Goal: Task Accomplishment & Management: Use online tool/utility

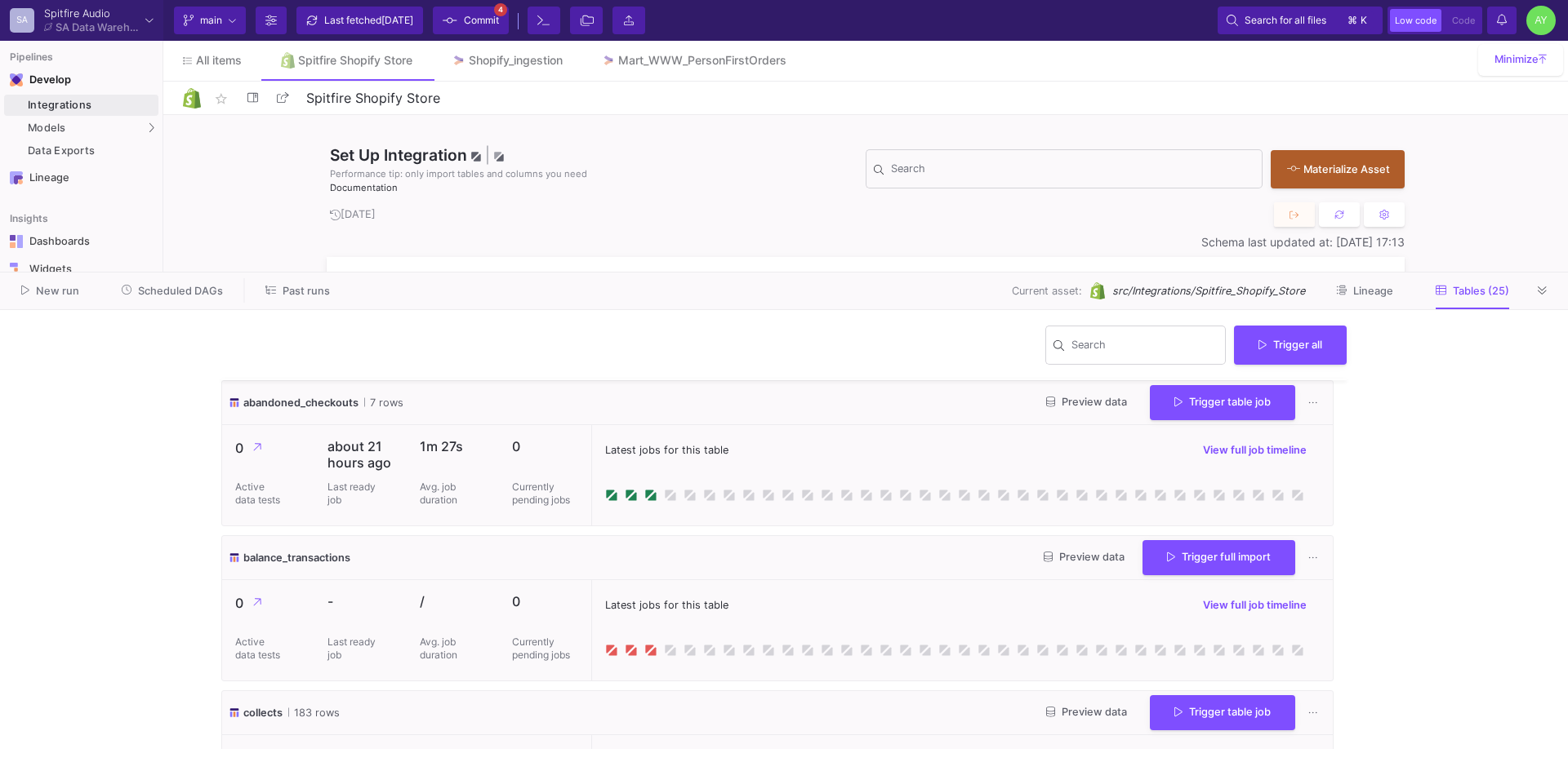
scroll to position [1848, 0]
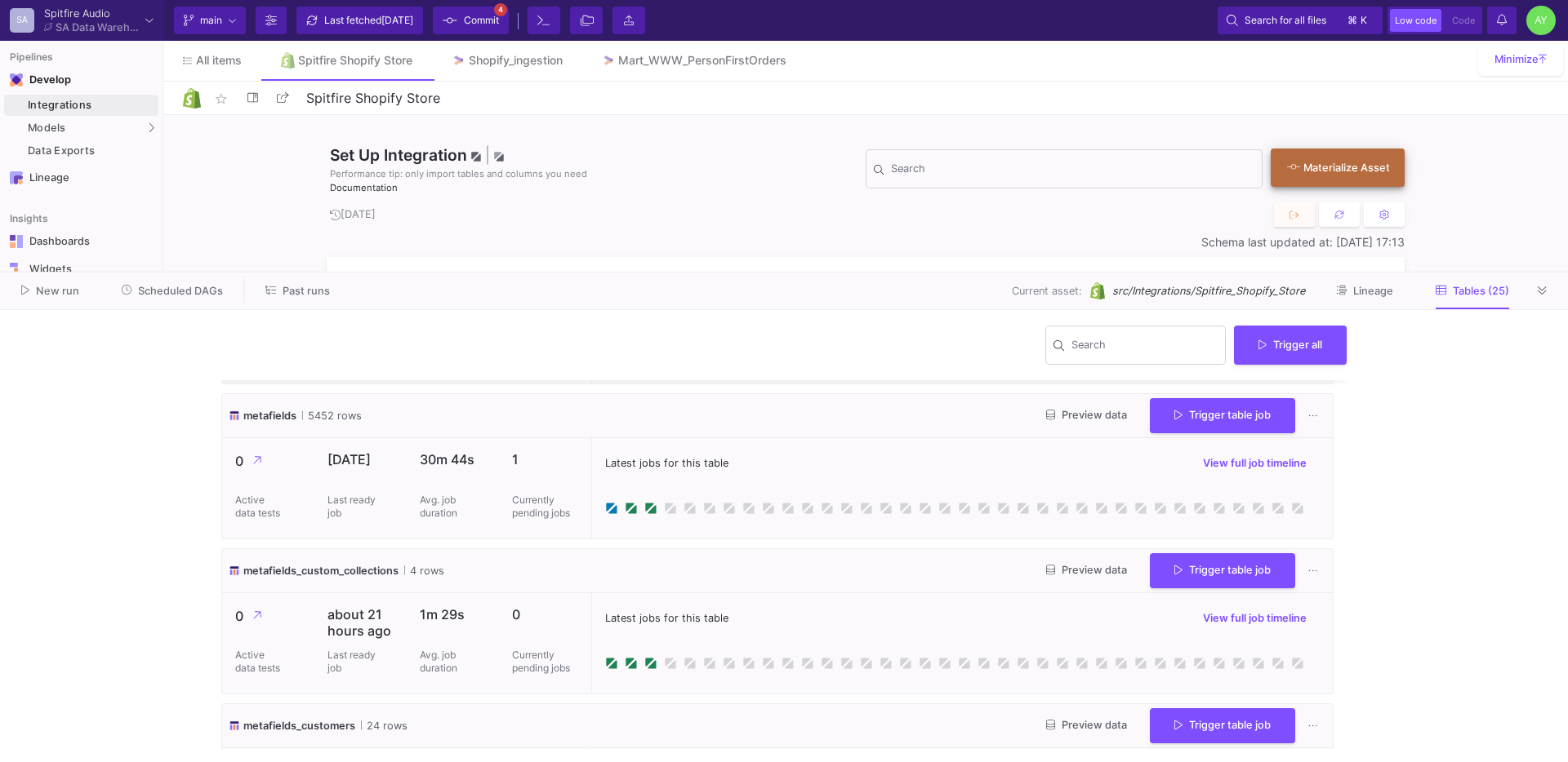
click at [1315, 171] on div "Materialize Asset" at bounding box center [1334, 168] width 93 height 15
click at [1305, 339] on span "Trigger all" at bounding box center [1290, 342] width 64 height 13
click at [1261, 381] on button "Full import" at bounding box center [1297, 383] width 133 height 40
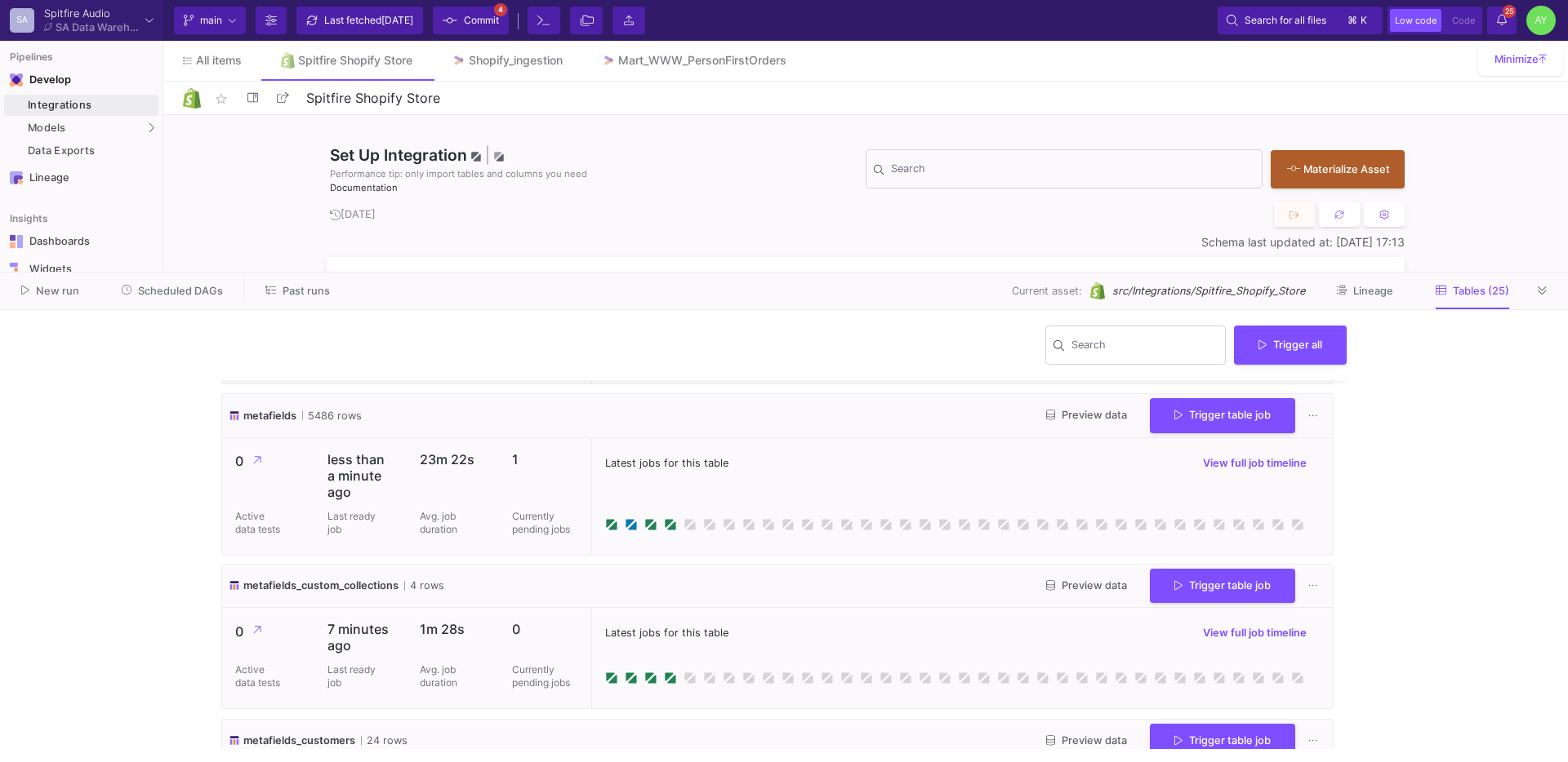
click at [1499, 24] on icon at bounding box center [1501, 19] width 10 height 12
click at [1499, 22] on icon at bounding box center [1501, 19] width 10 height 12
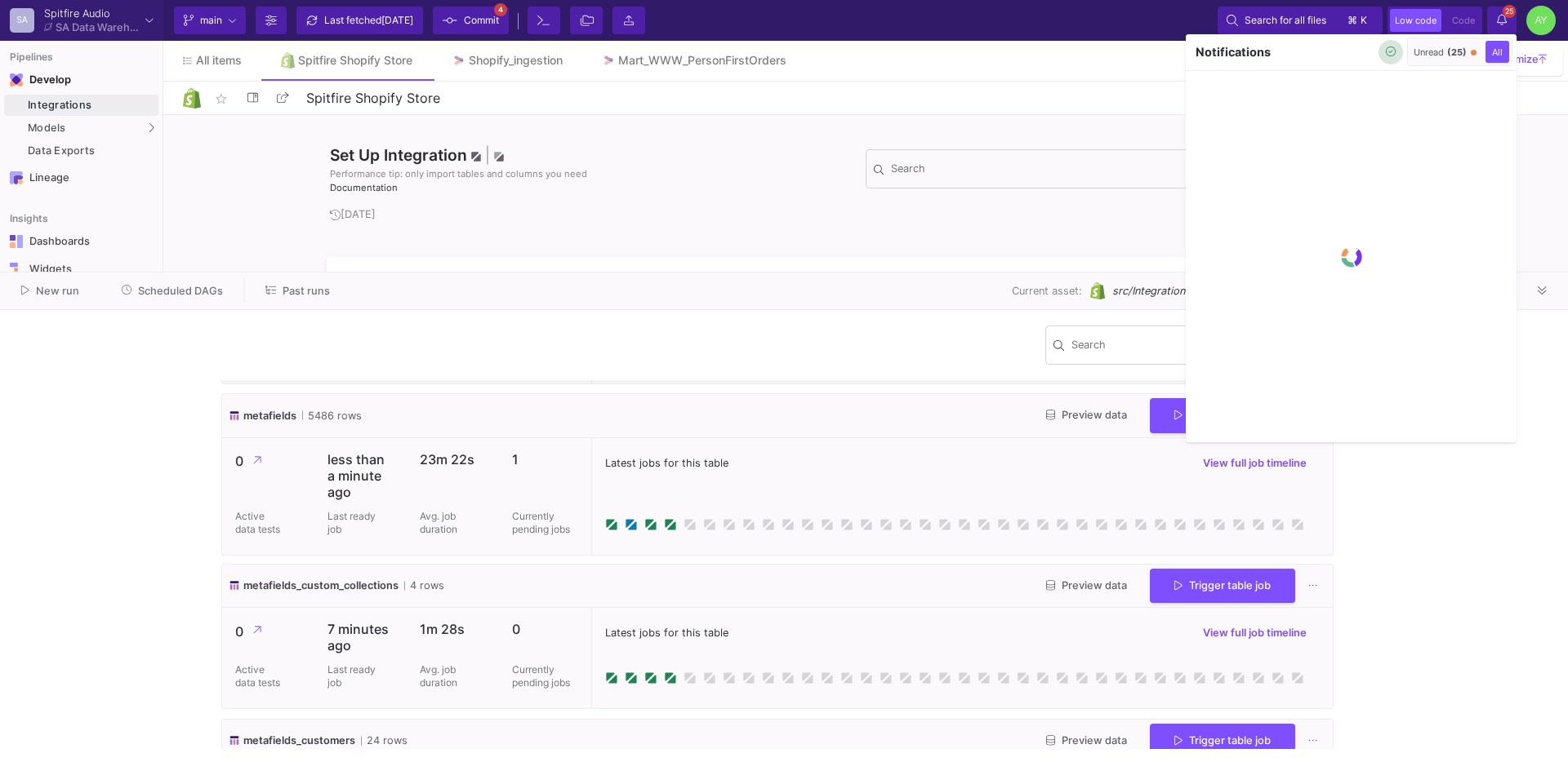
click at [1388, 56] on icon "button" at bounding box center [1390, 51] width 11 height 11
click at [1511, 20] on div at bounding box center [784, 381] width 1568 height 762
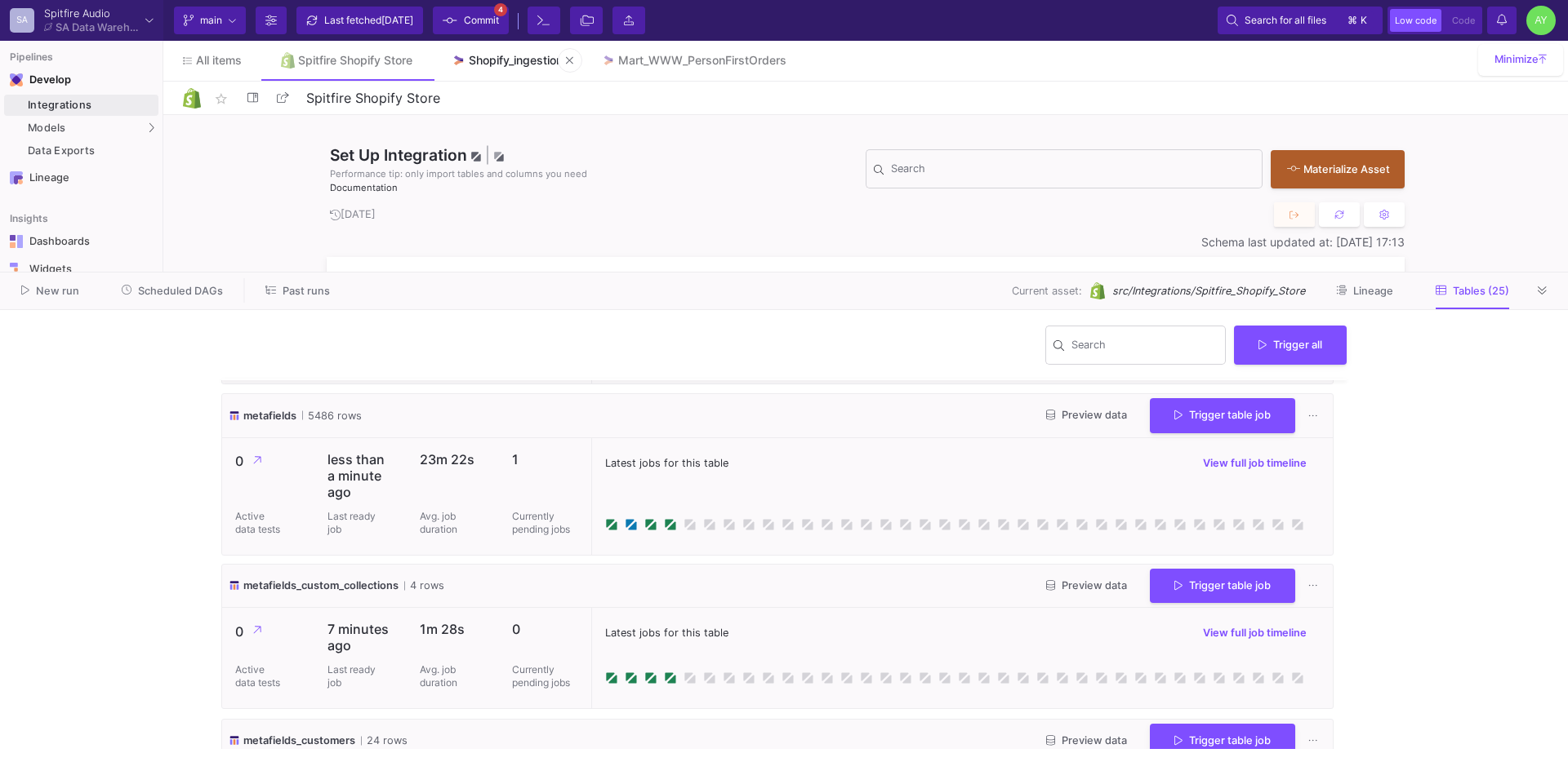
click at [510, 61] on div "Shopify_ingestion" at bounding box center [515, 61] width 94 height 14
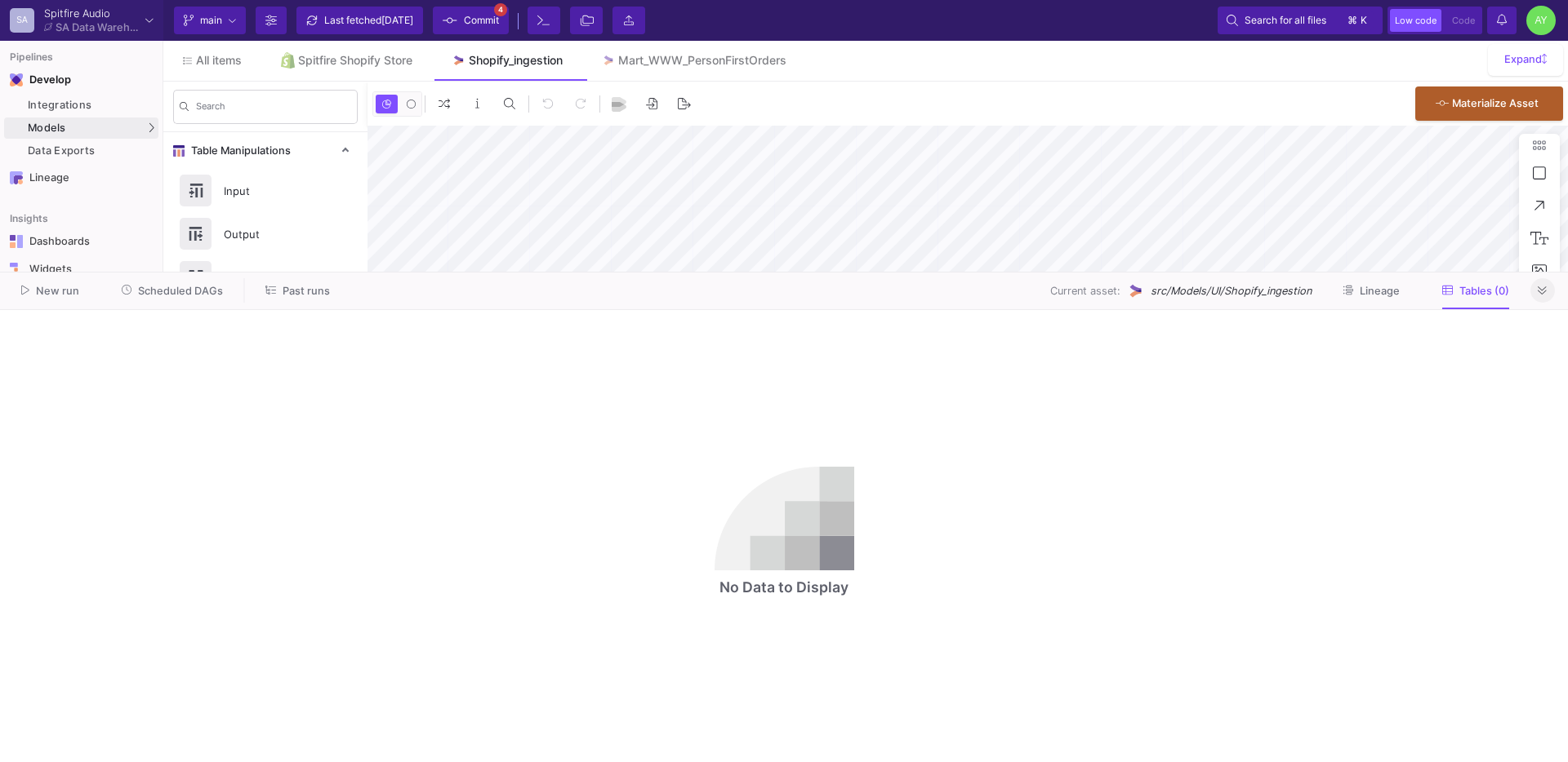
type input "-23"
click at [1548, 297] on button at bounding box center [1542, 290] width 24 height 24
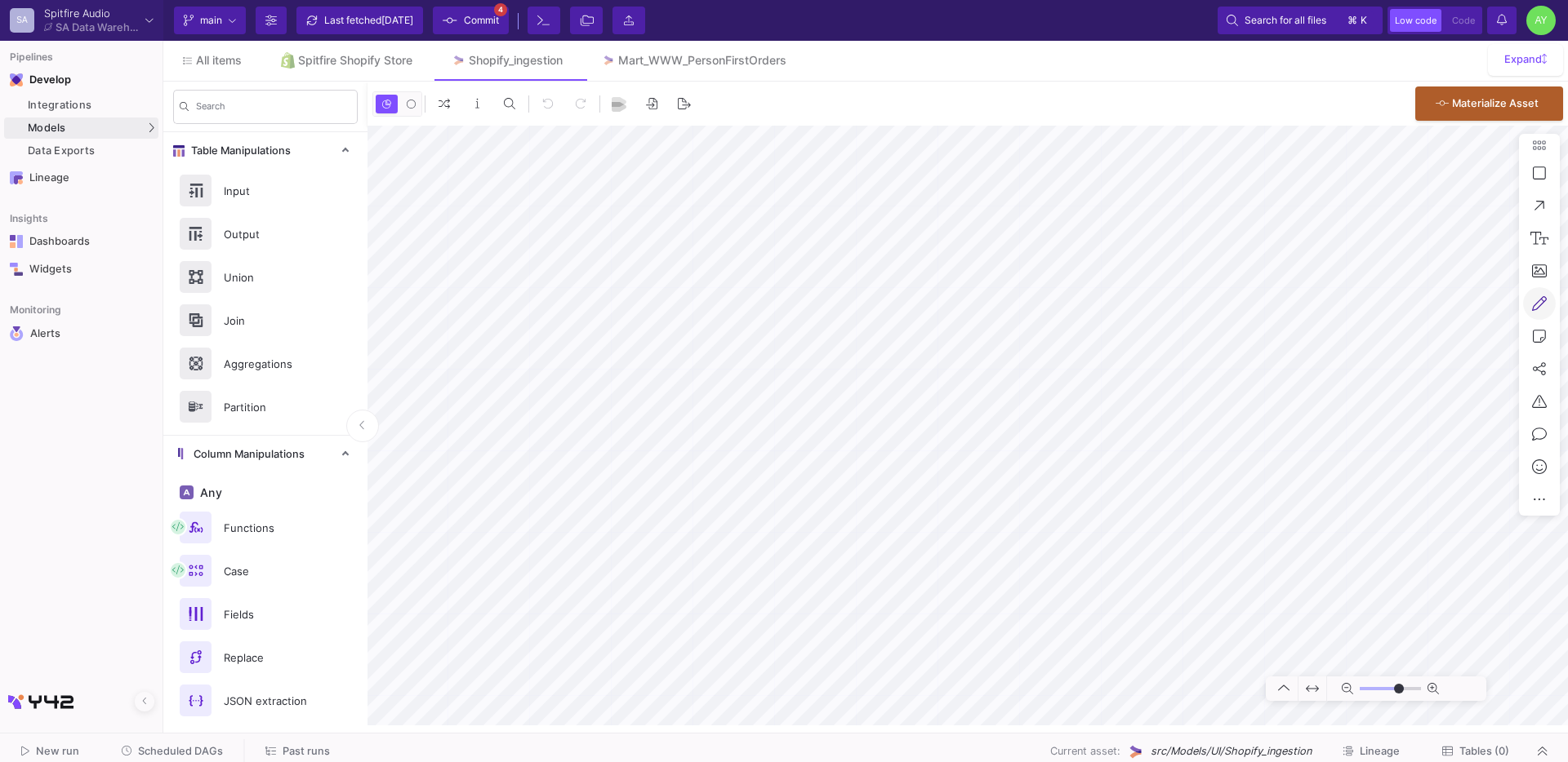
type input "-23"
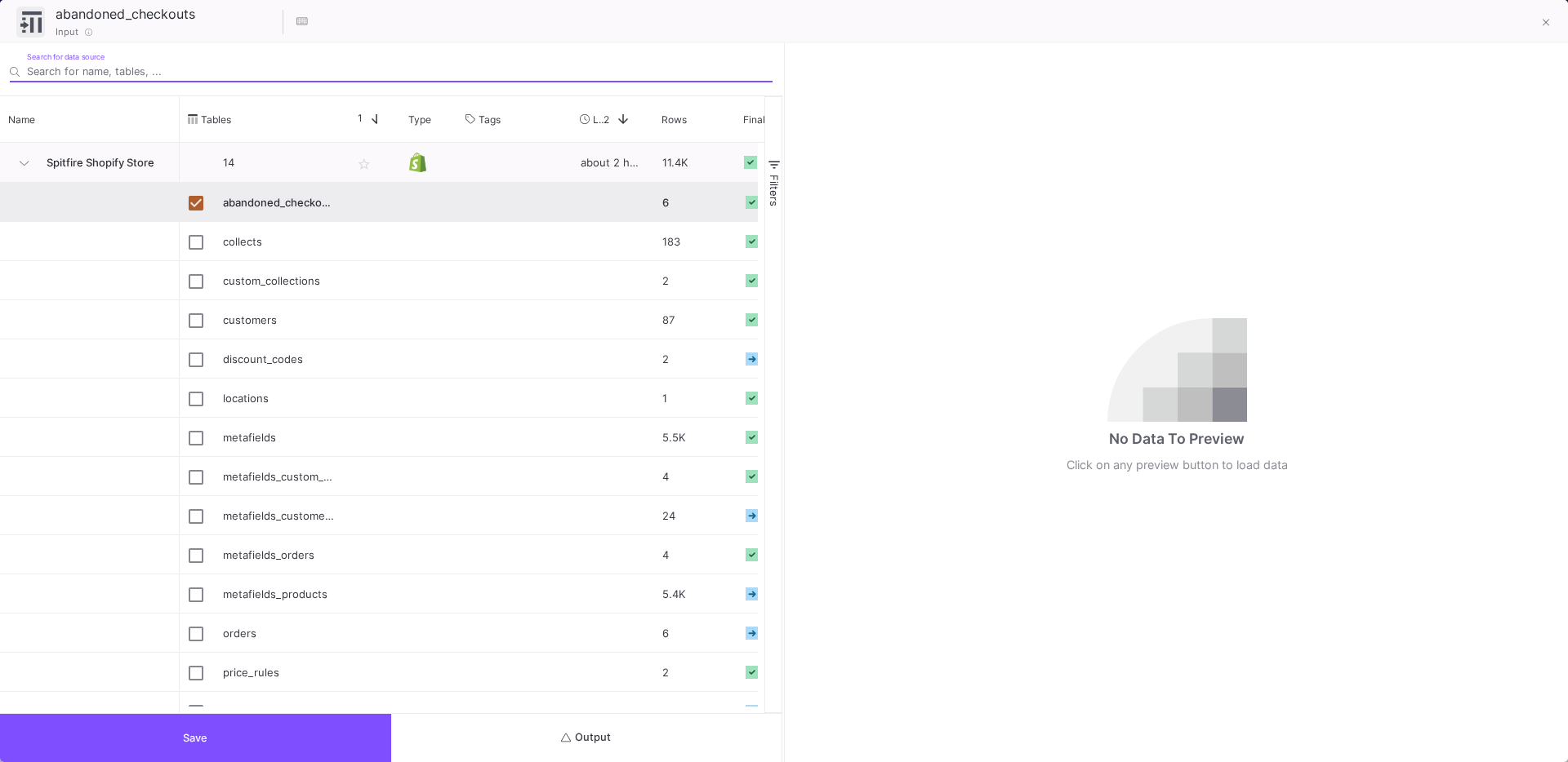
click at [591, 736] on span "Output" at bounding box center [586, 737] width 50 height 13
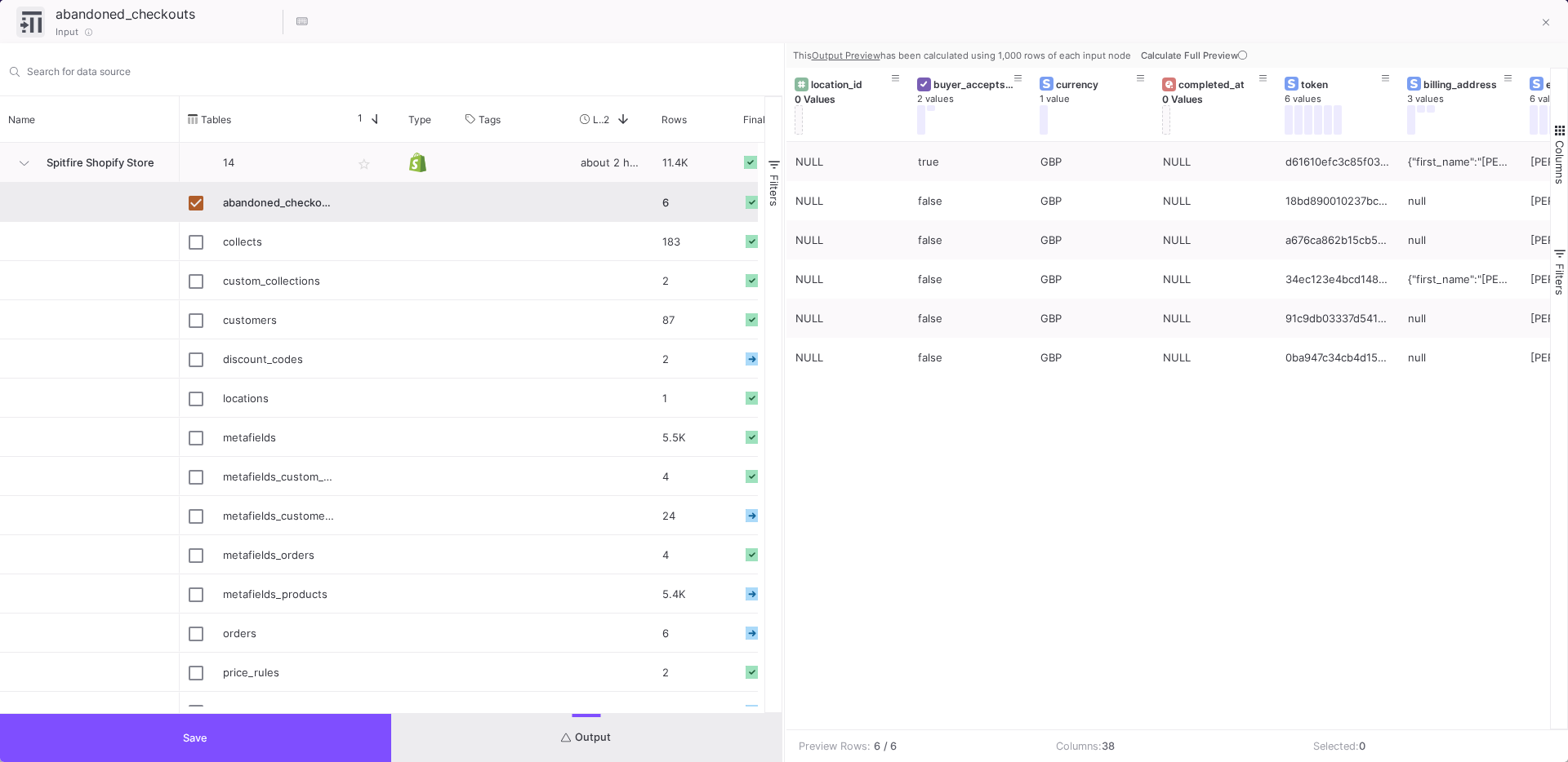
click at [1202, 58] on span "Calculate Full Preview" at bounding box center [1195, 56] width 109 height 12
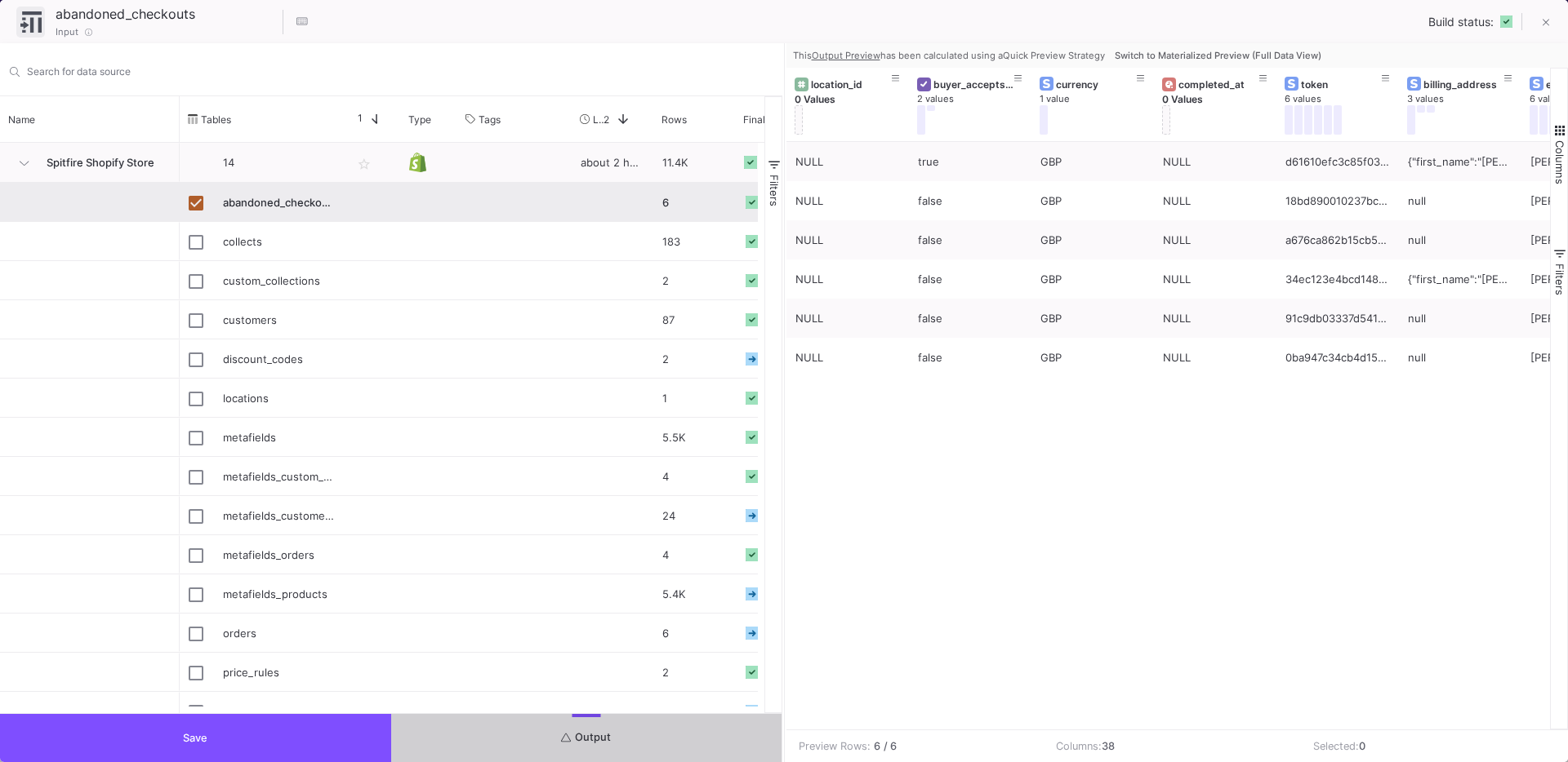
click at [1229, 52] on span "Switch to Materialized Preview (Full Data View)" at bounding box center [1218, 56] width 206 height 12
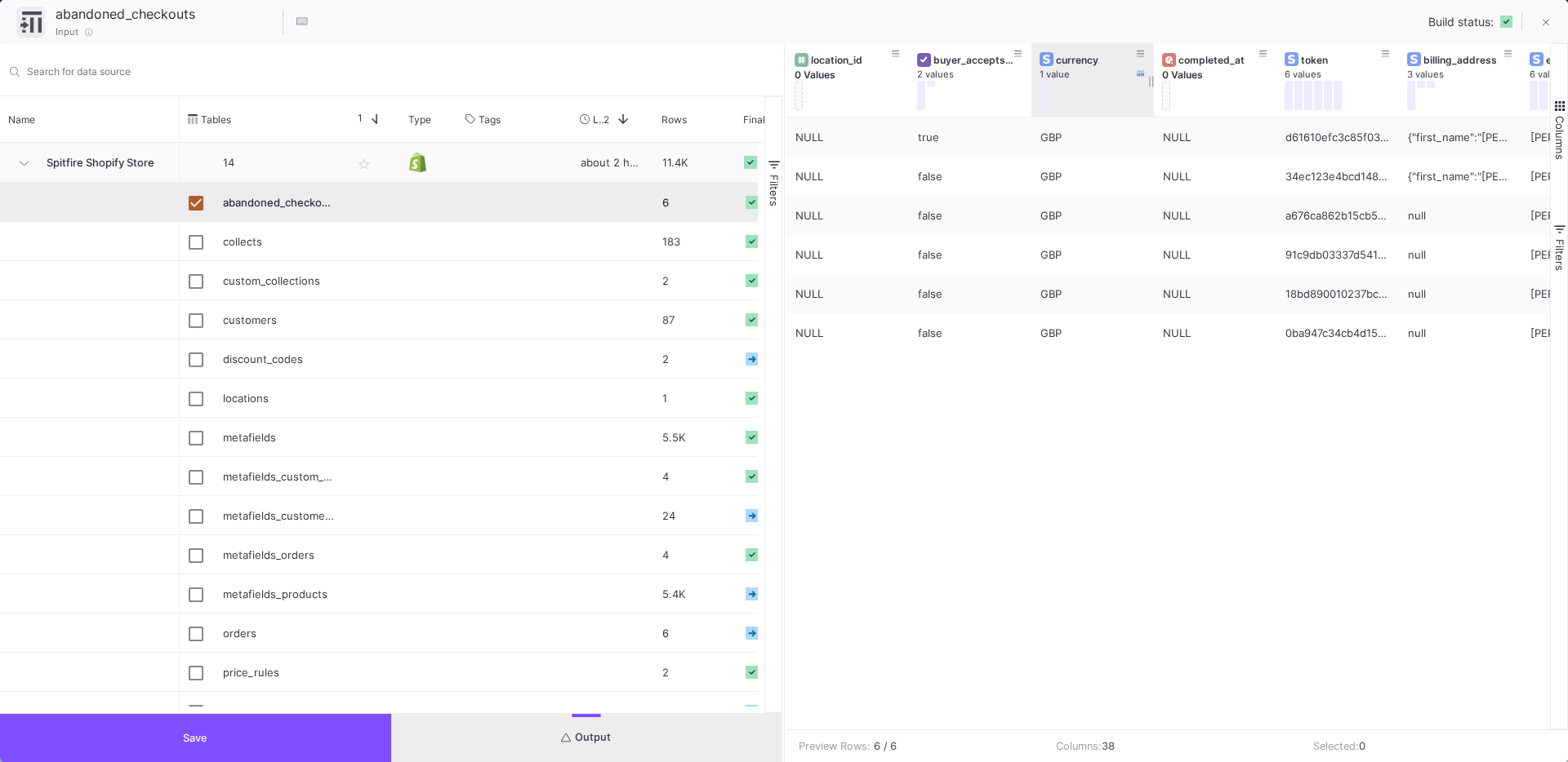
click at [1032, 113] on div "currency 1 value" at bounding box center [1092, 80] width 123 height 73
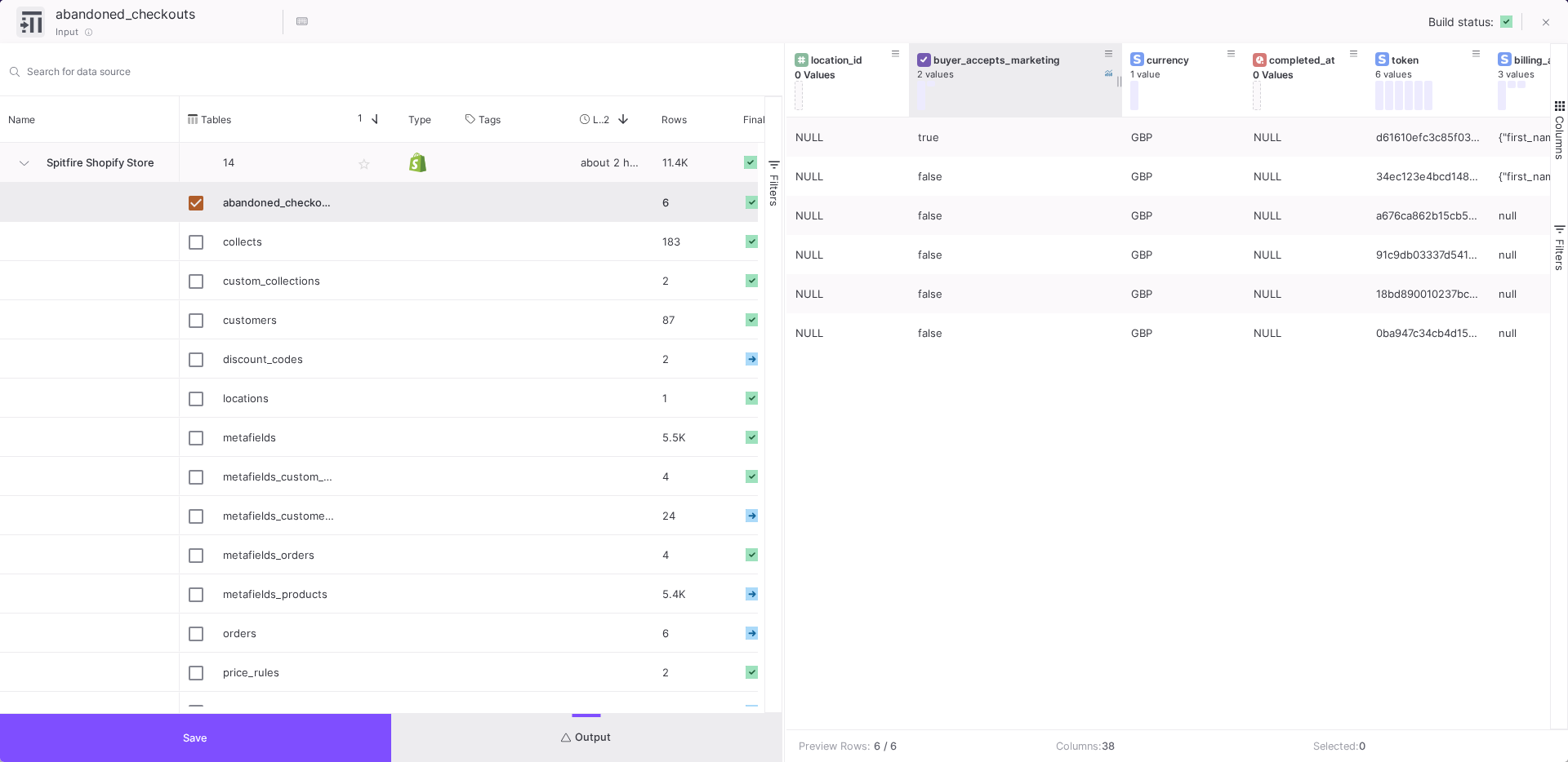
drag, startPoint x: 1028, startPoint y: 109, endPoint x: 1119, endPoint y: 97, distance: 91.8
click at [1119, 97] on div at bounding box center [1121, 80] width 7 height 73
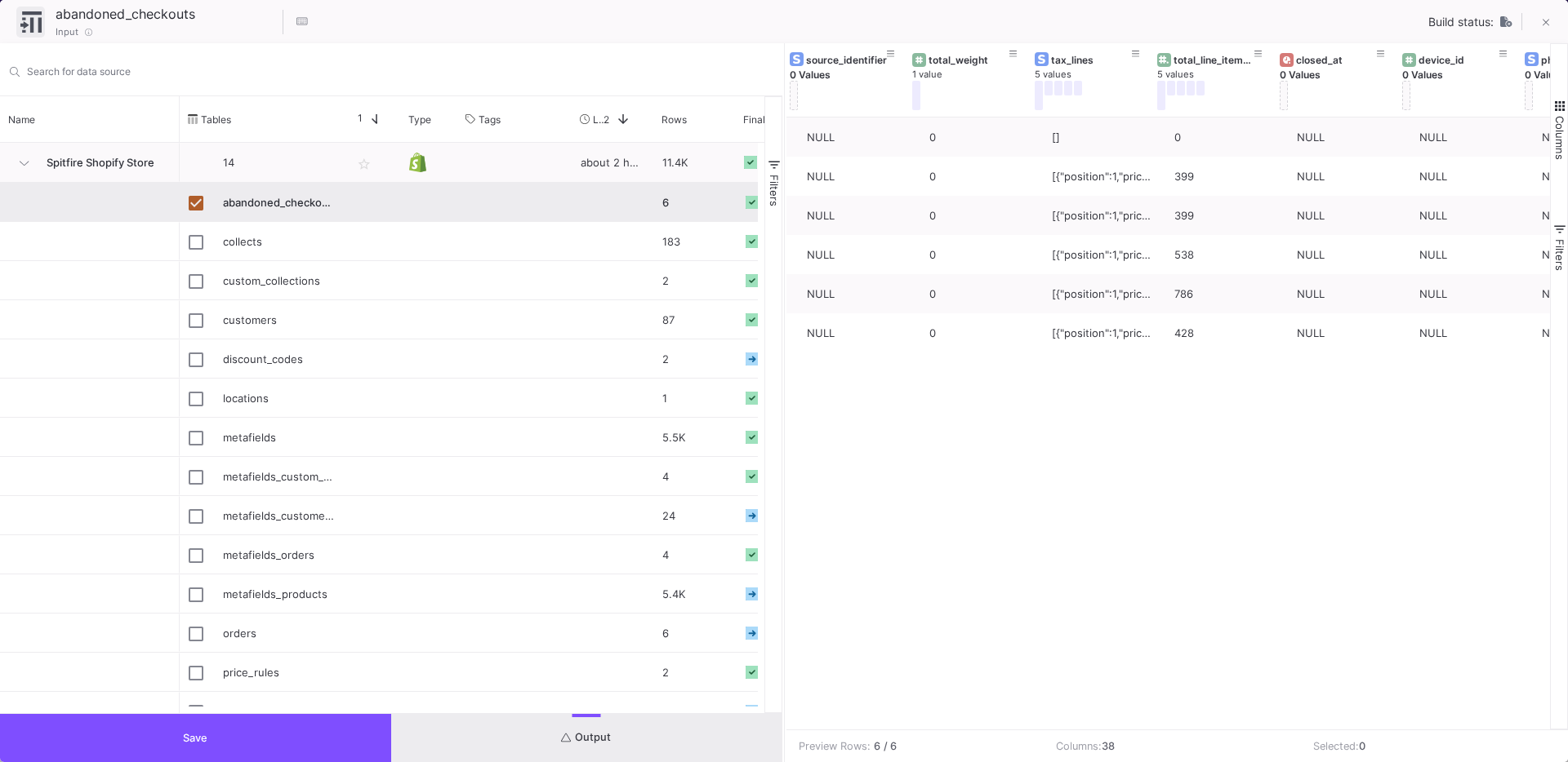
scroll to position [0, 1566]
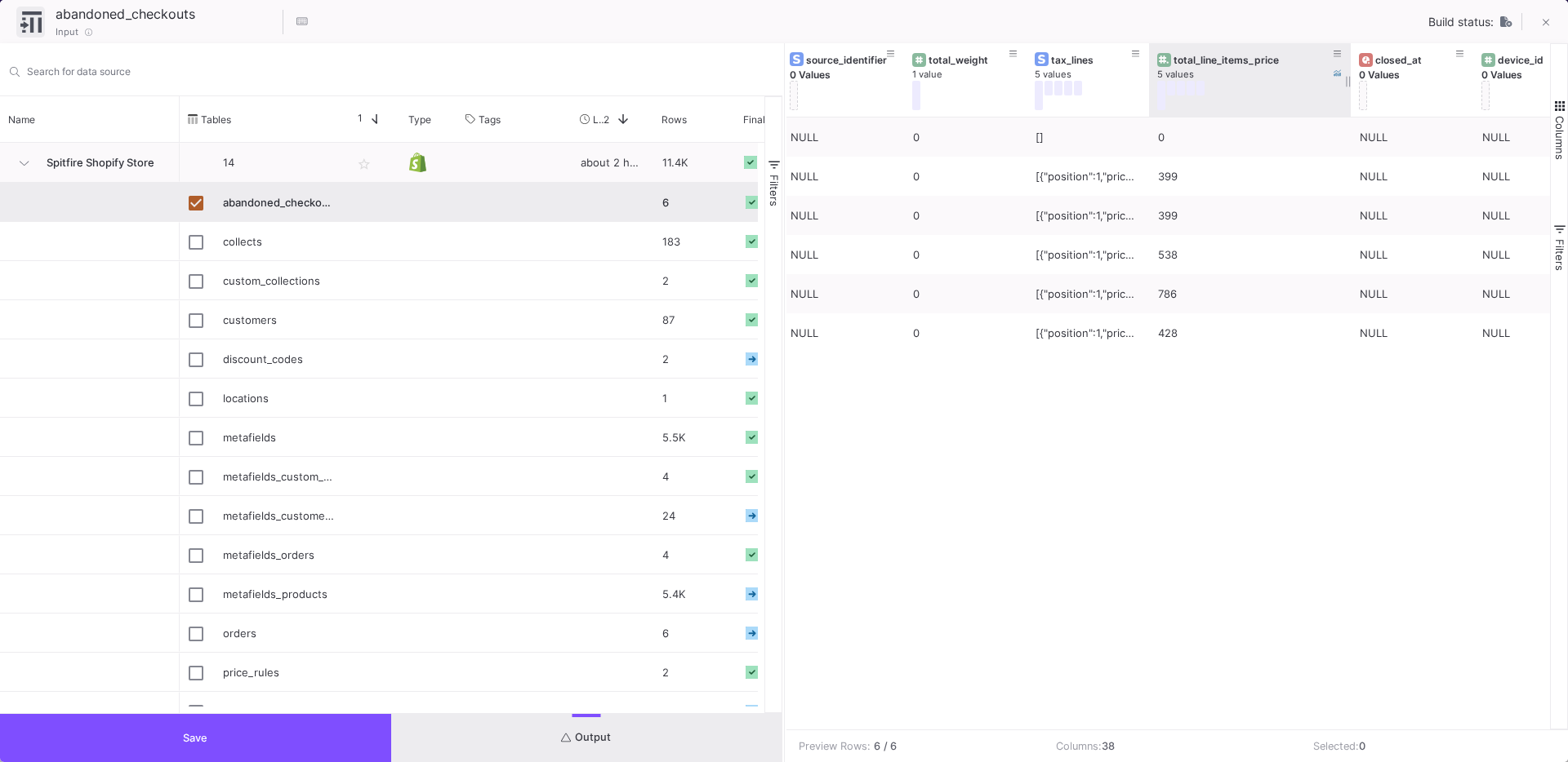
drag, startPoint x: 1269, startPoint y: 103, endPoint x: 1329, endPoint y: 110, distance: 60.4
click at [1347, 110] on div at bounding box center [1350, 80] width 7 height 73
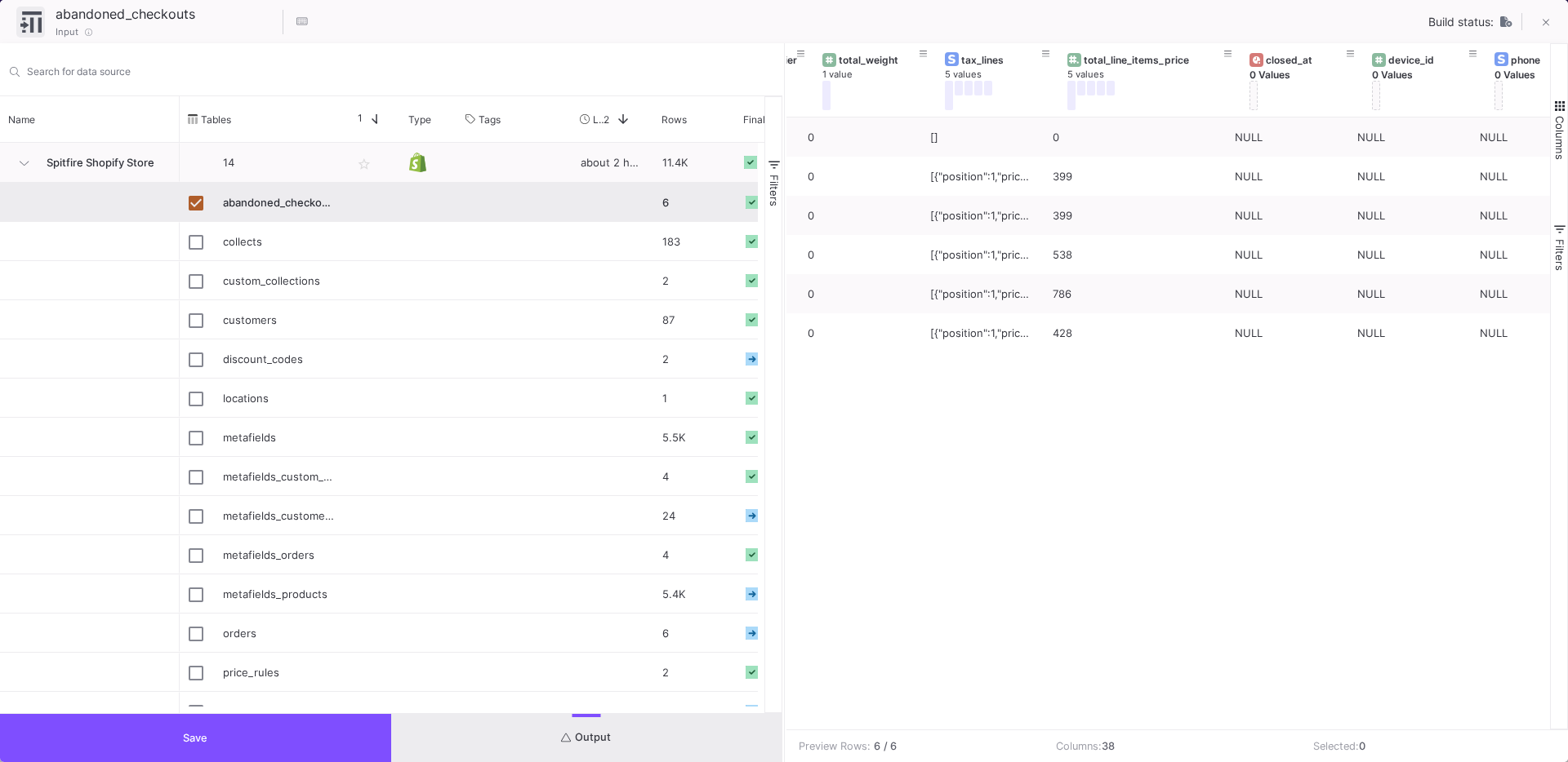
scroll to position [0, 1727]
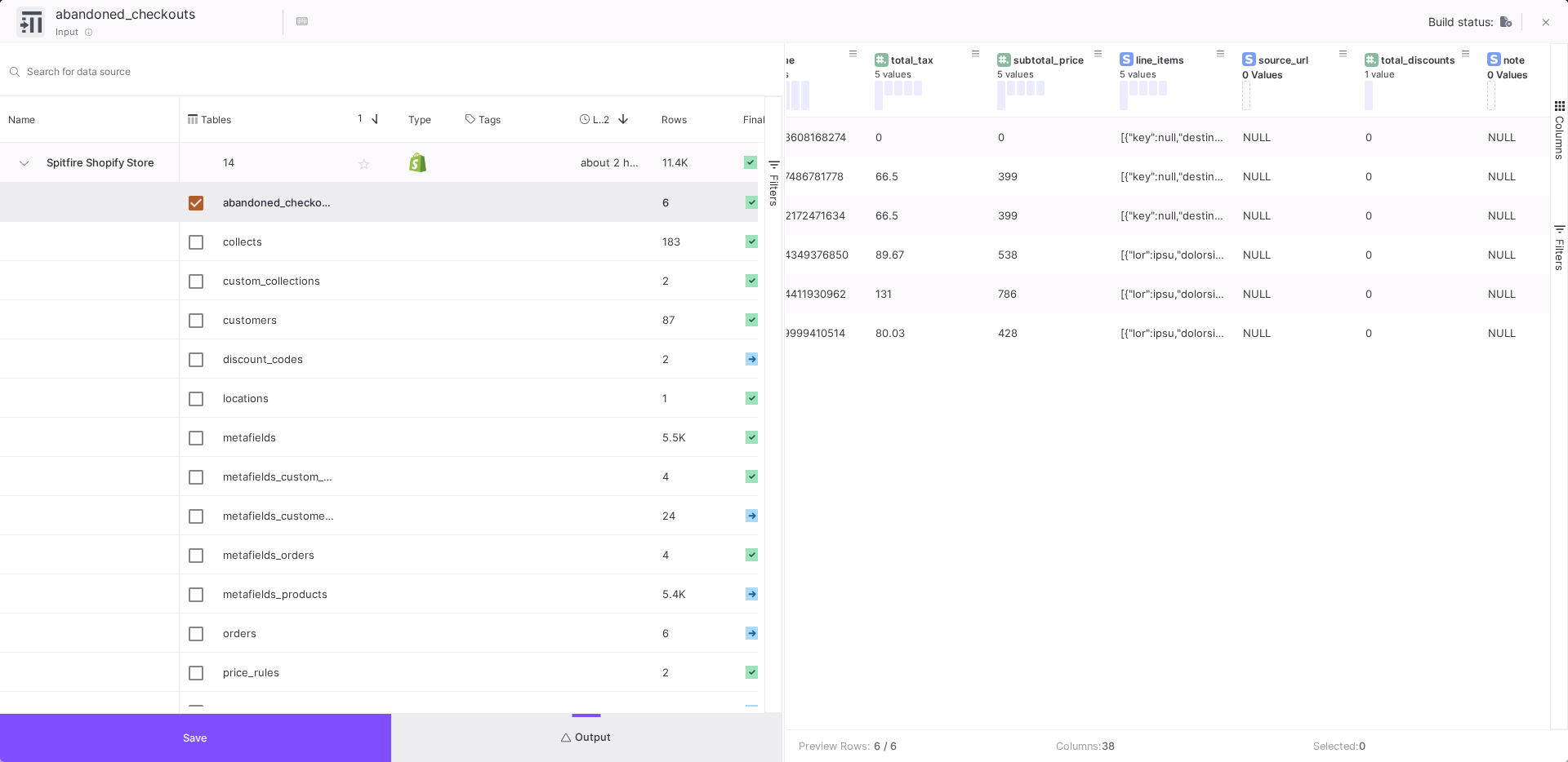
click at [1022, 521] on div "GBP NULL 0 NULL [{"key":null,"destination_location_id":null,"fulfillment_servic…" at bounding box center [1169, 423] width 764 height 612
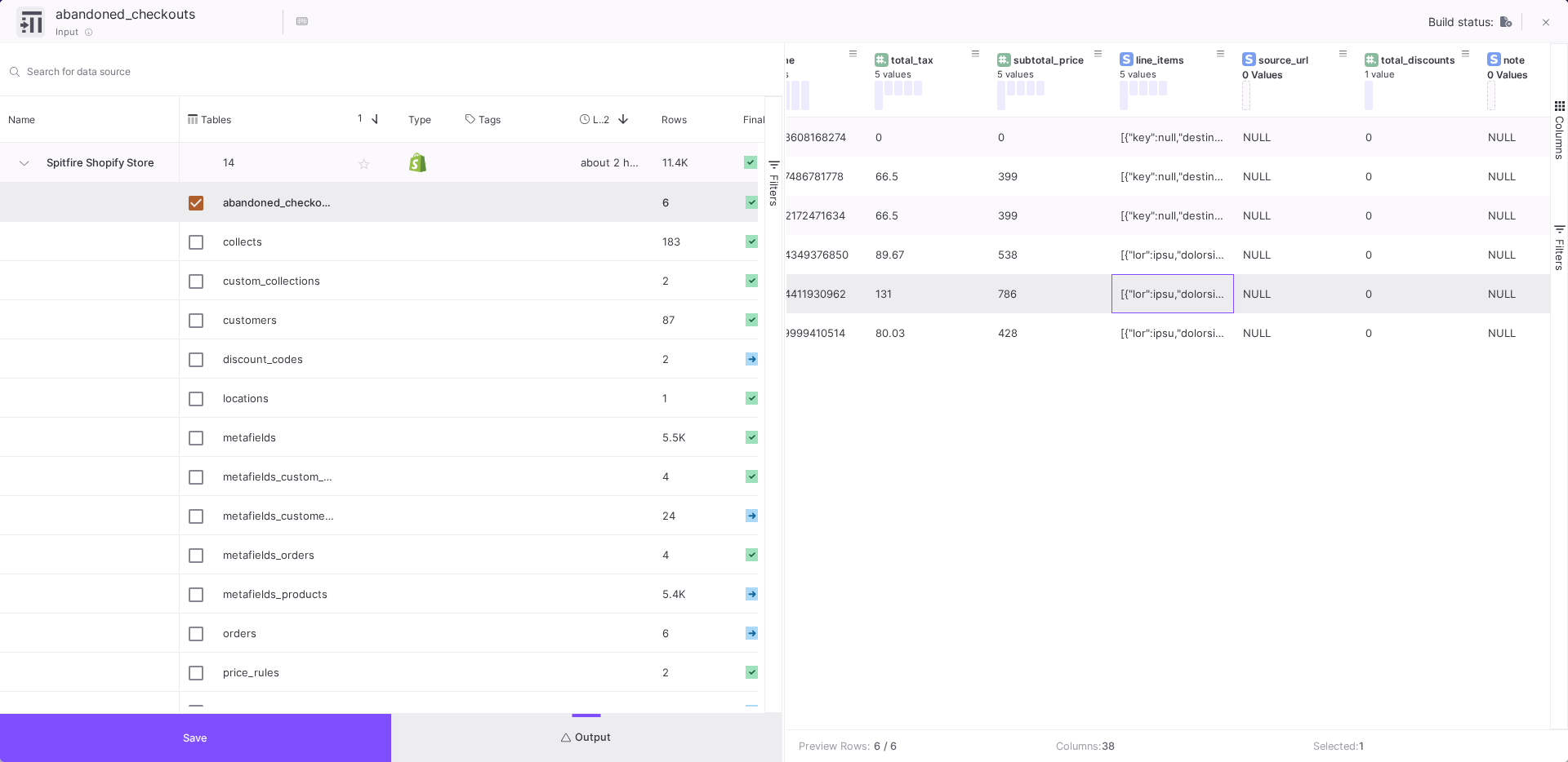
click at [1151, 300] on div at bounding box center [1172, 294] width 104 height 39
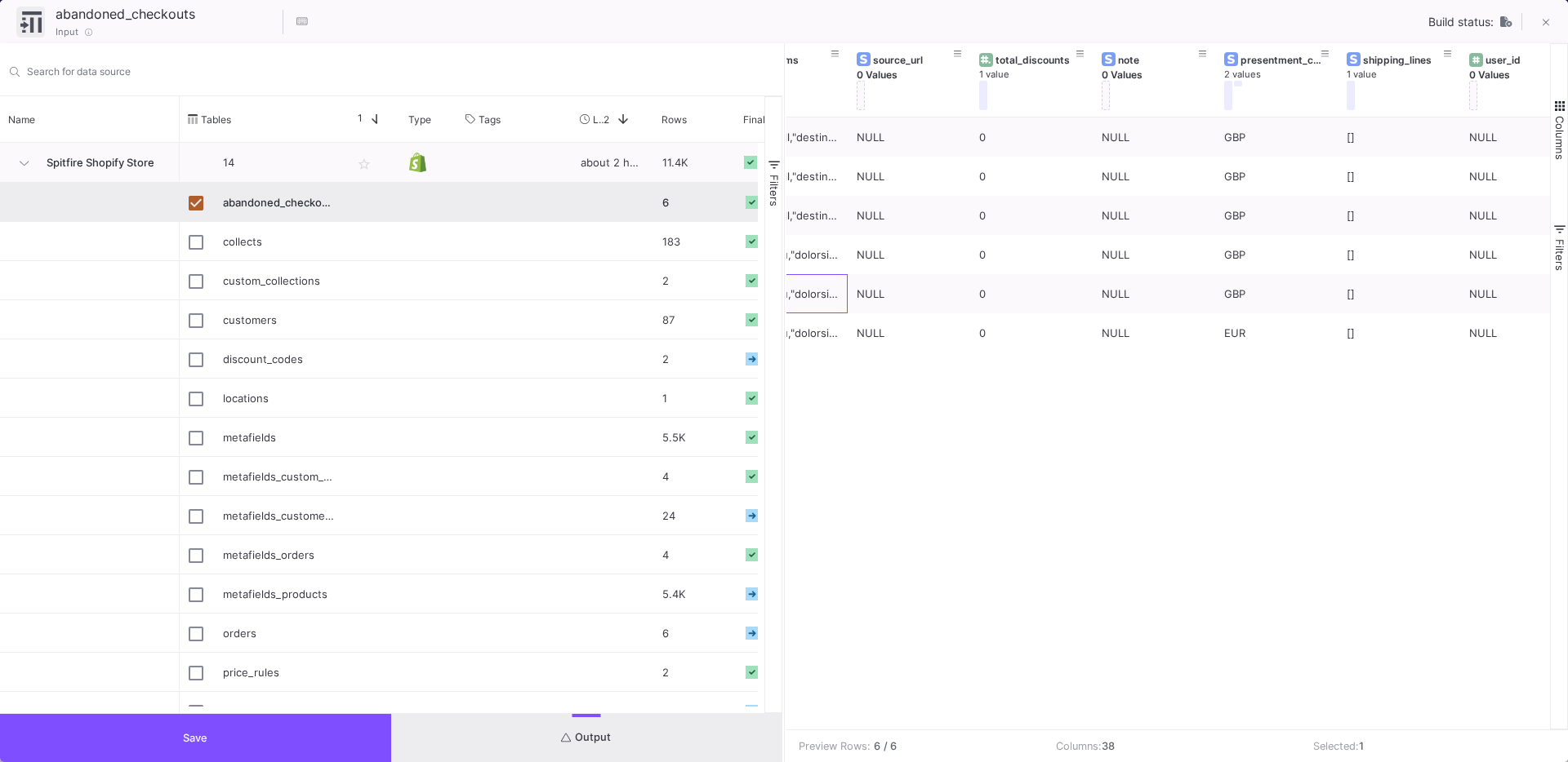
scroll to position [0, 3150]
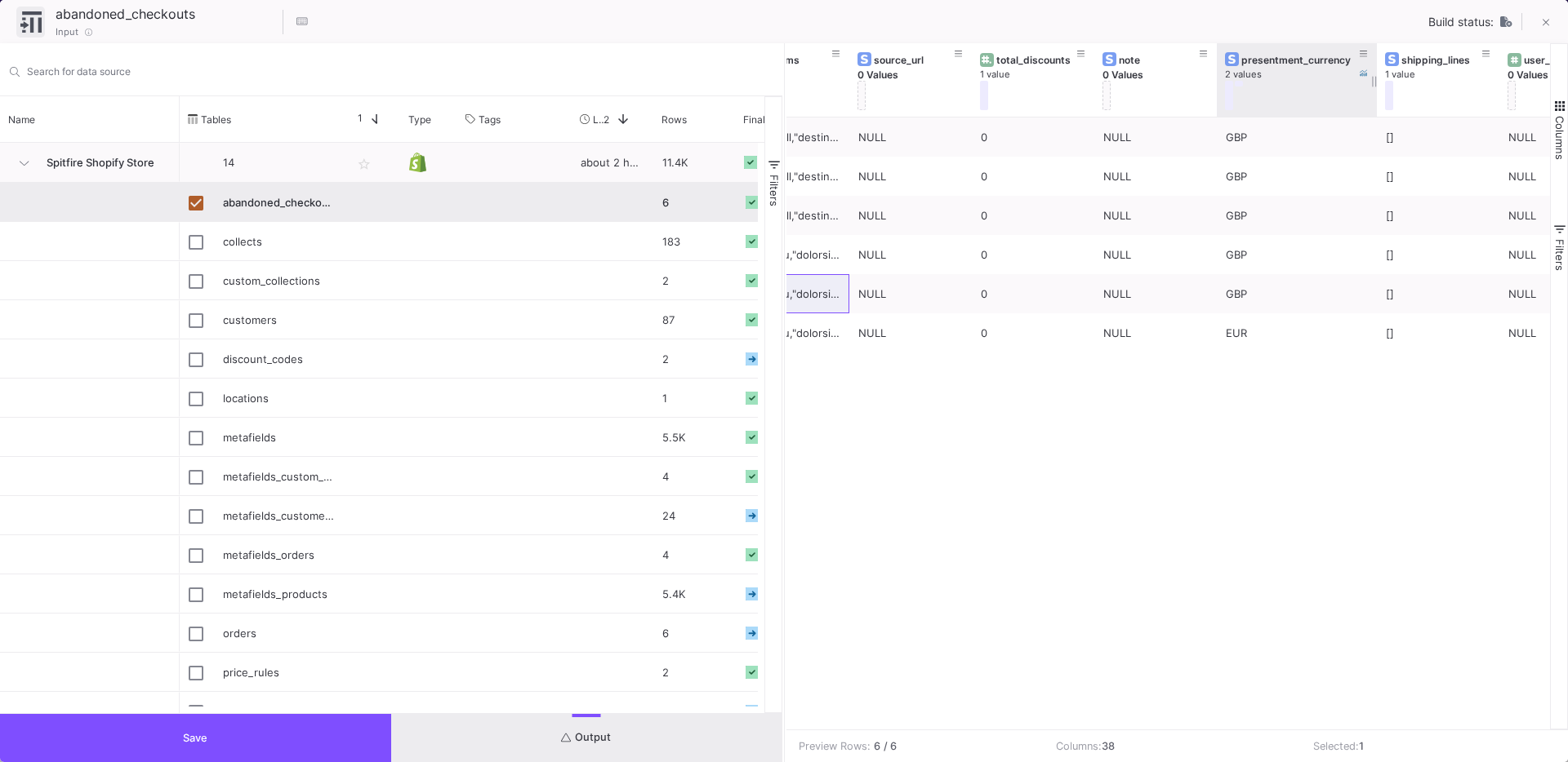
drag, startPoint x: 1336, startPoint y: 88, endPoint x: 1374, endPoint y: 101, distance: 40.2
click at [1374, 101] on div at bounding box center [1376, 80] width 7 height 73
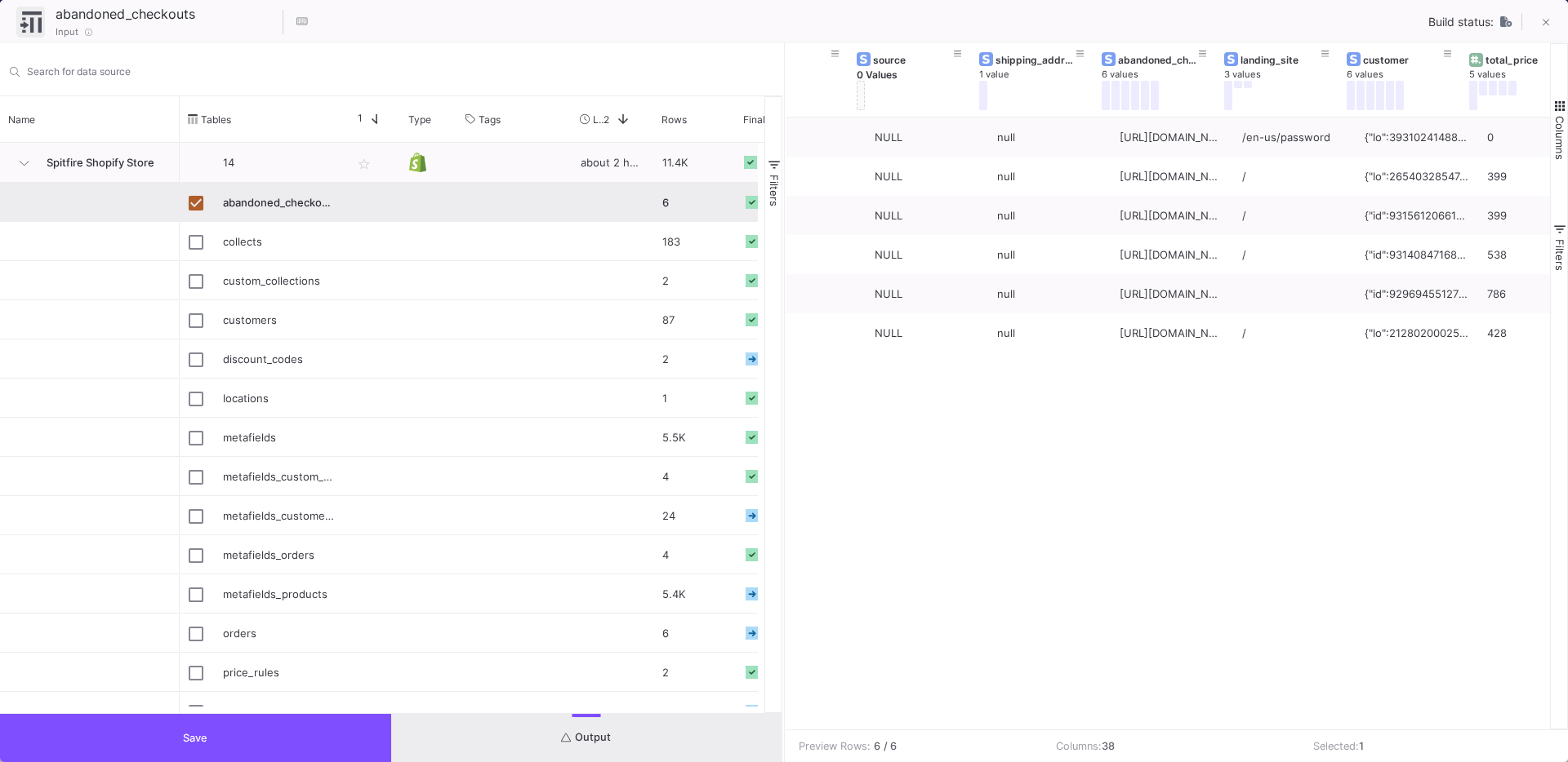
scroll to position [0, 3923]
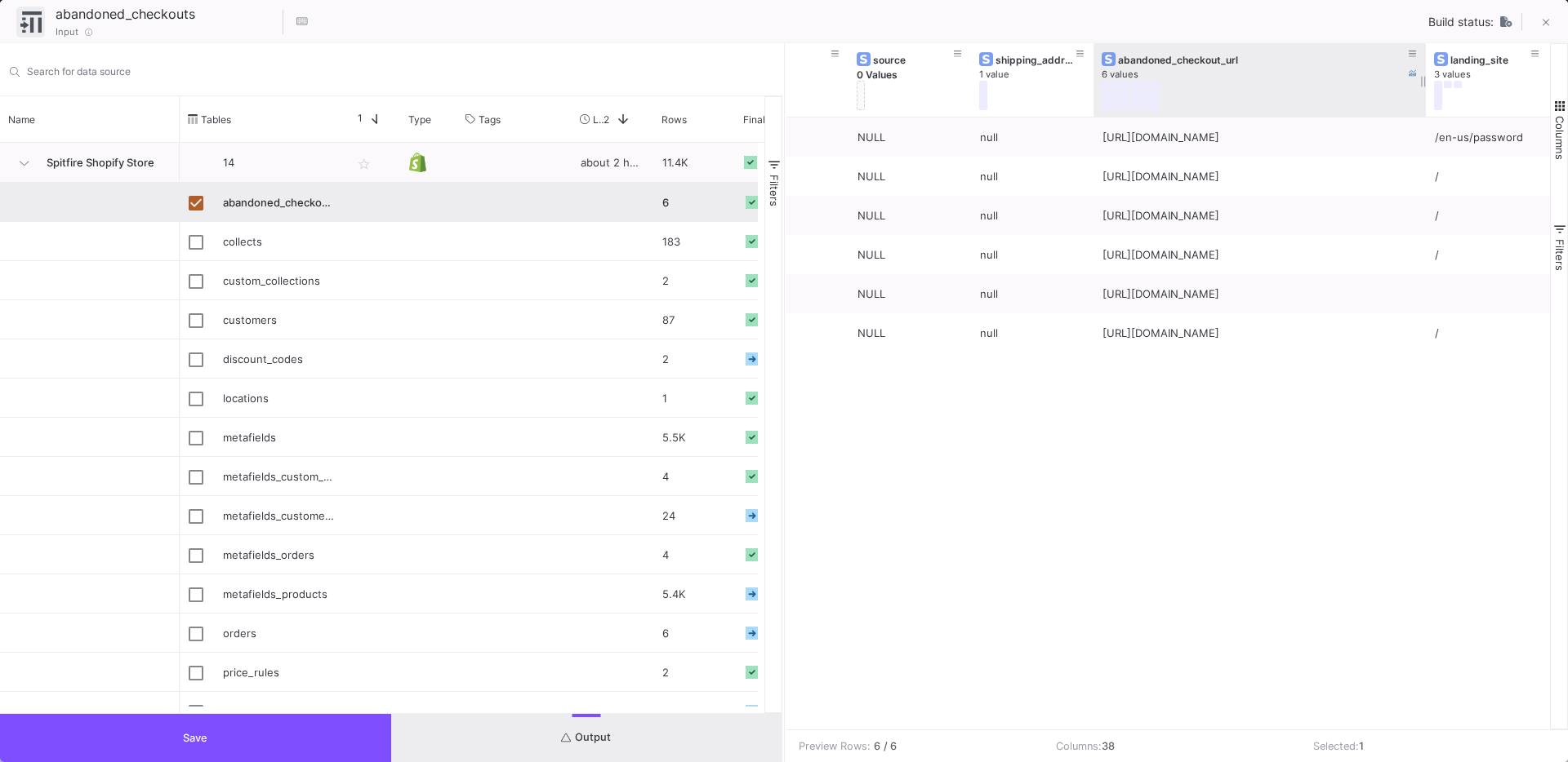
drag, startPoint x: 1213, startPoint y: 108, endPoint x: 1422, endPoint y: 110, distance: 209.0
click at [1422, 110] on div at bounding box center [1425, 80] width 7 height 73
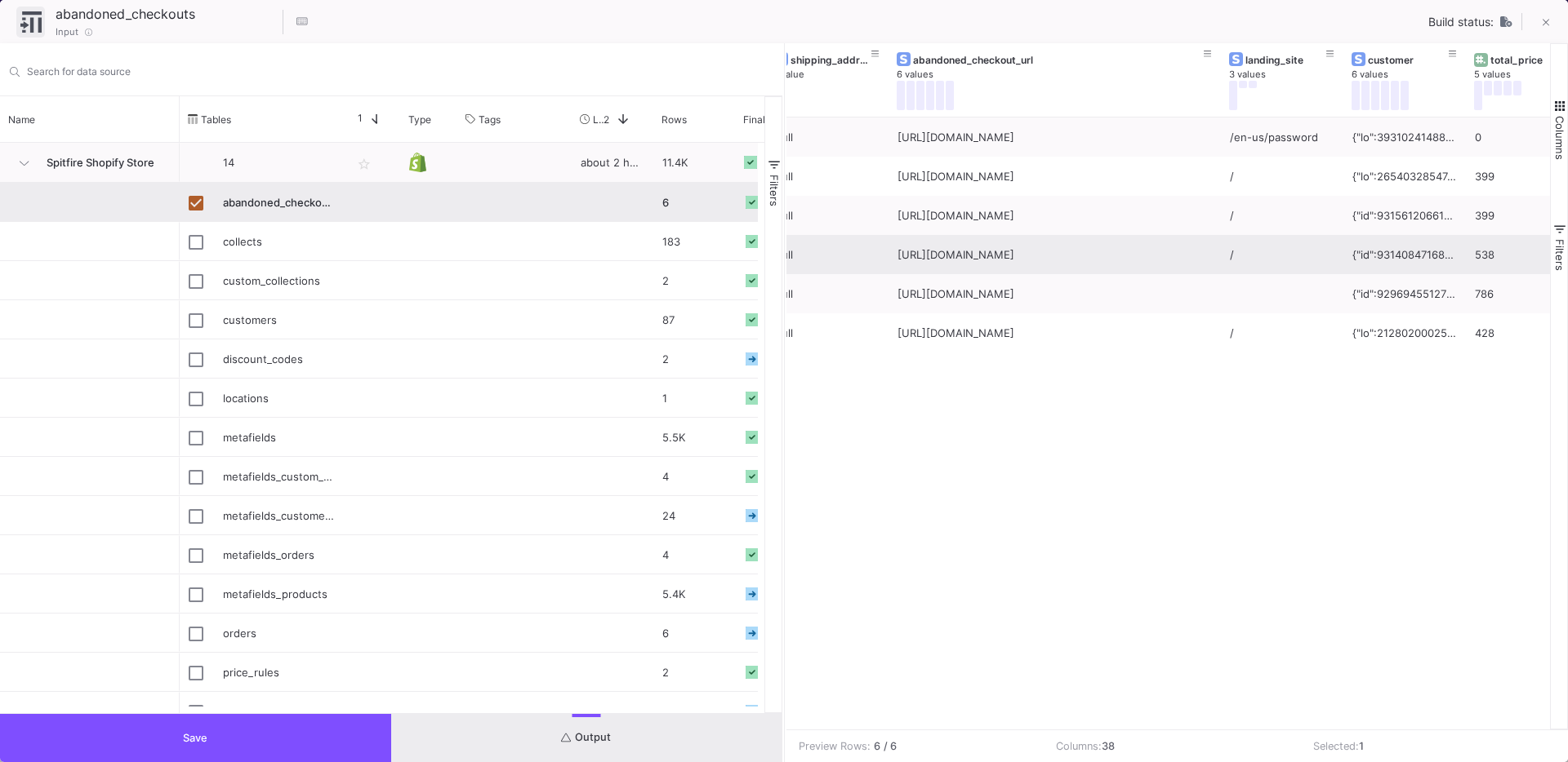
scroll to position [0, 4288]
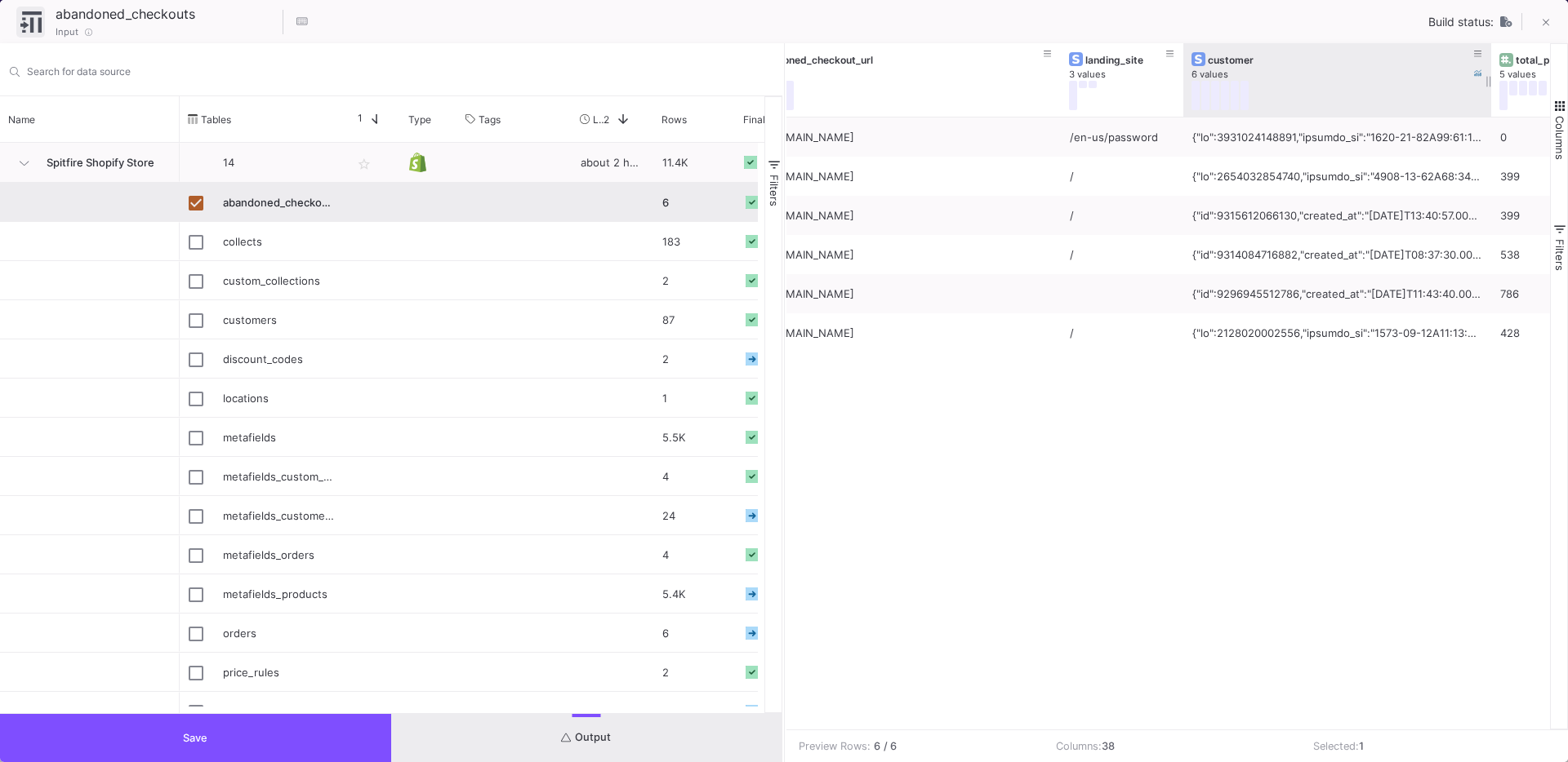
drag, startPoint x: 1302, startPoint y: 103, endPoint x: 1499, endPoint y: 102, distance: 197.0
click at [1495, 102] on div at bounding box center [1491, 80] width 7 height 73
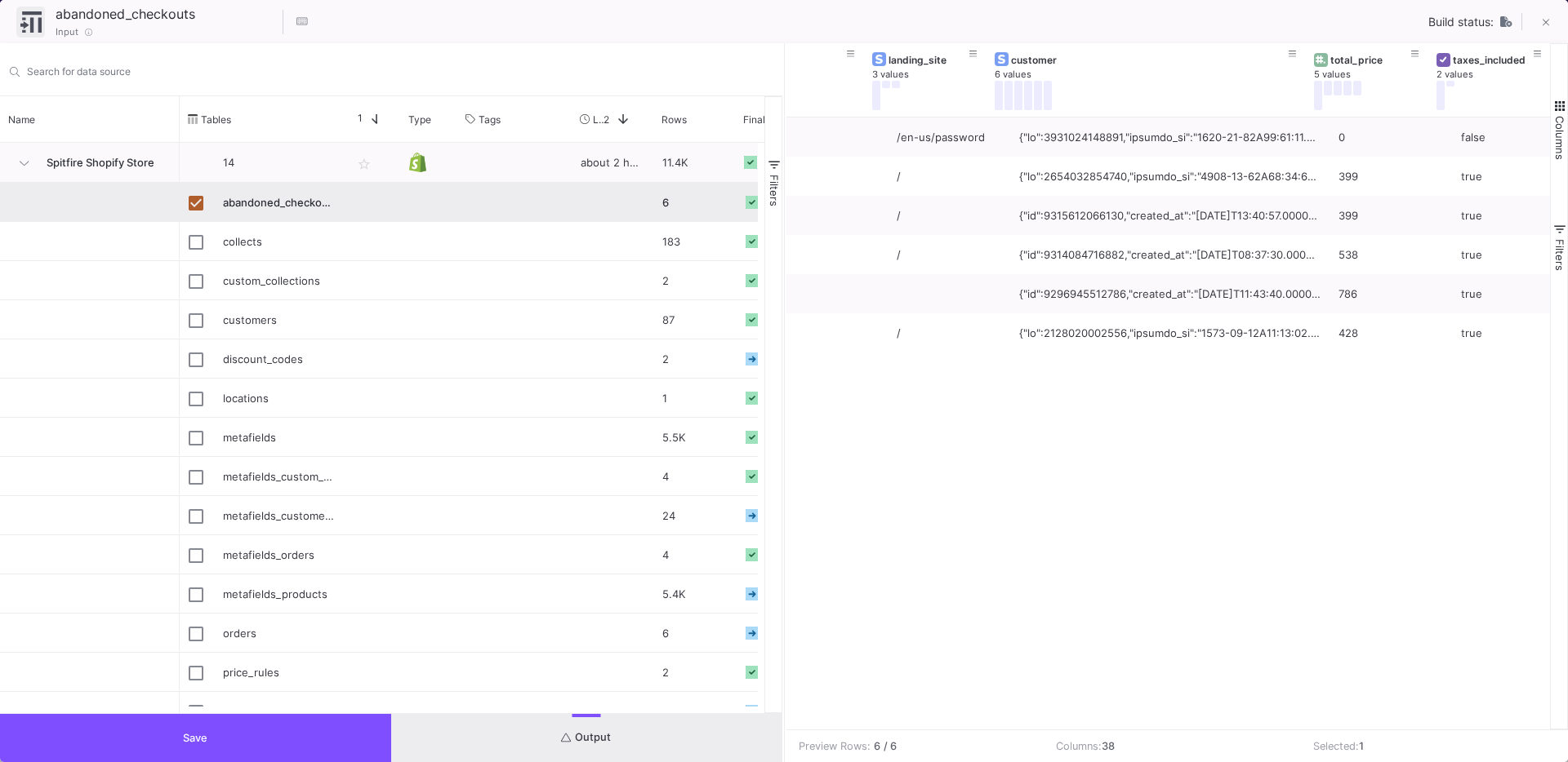
scroll to position [0, 4485]
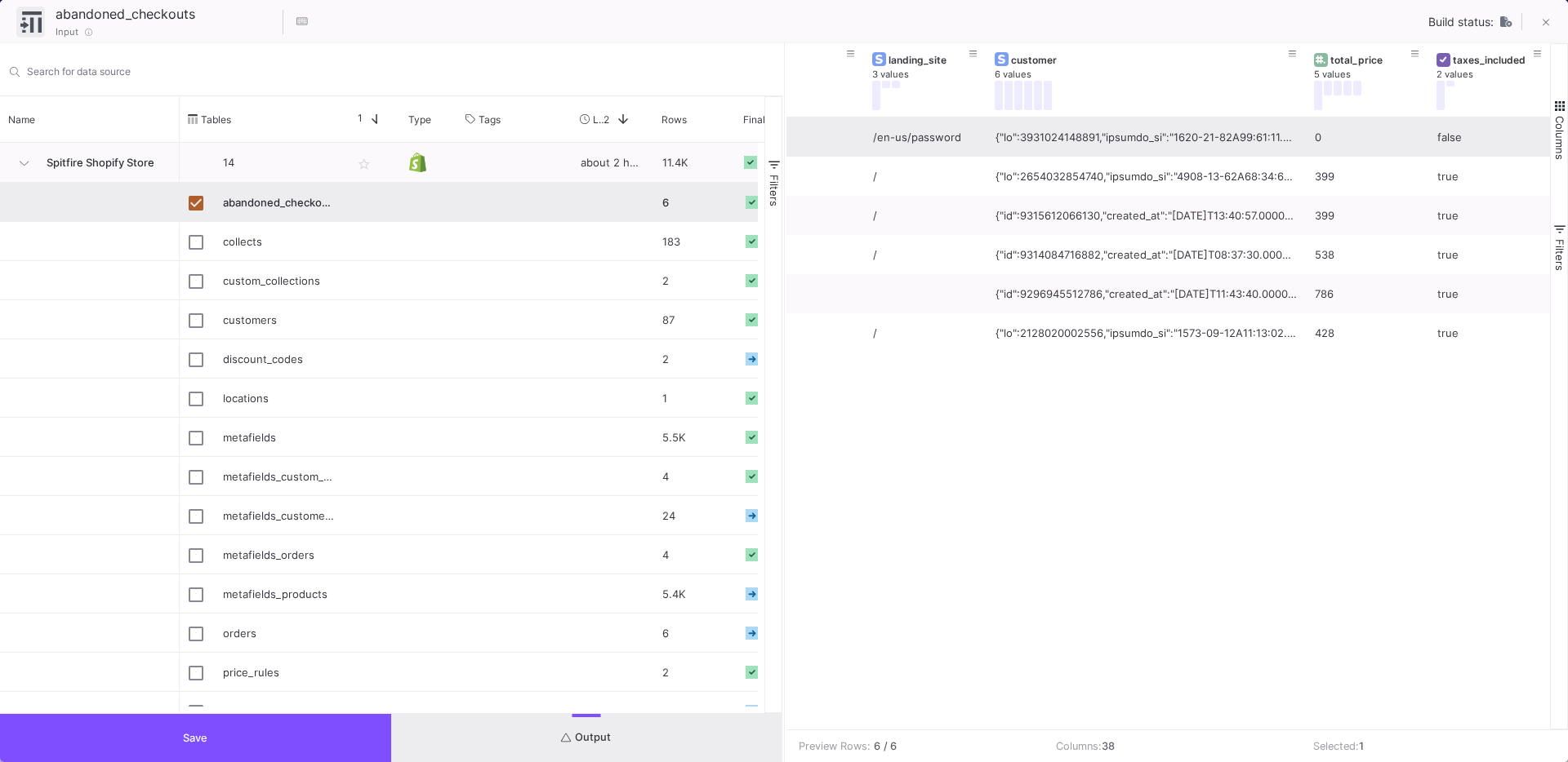
click at [1024, 139] on div at bounding box center [1146, 138] width 301 height 39
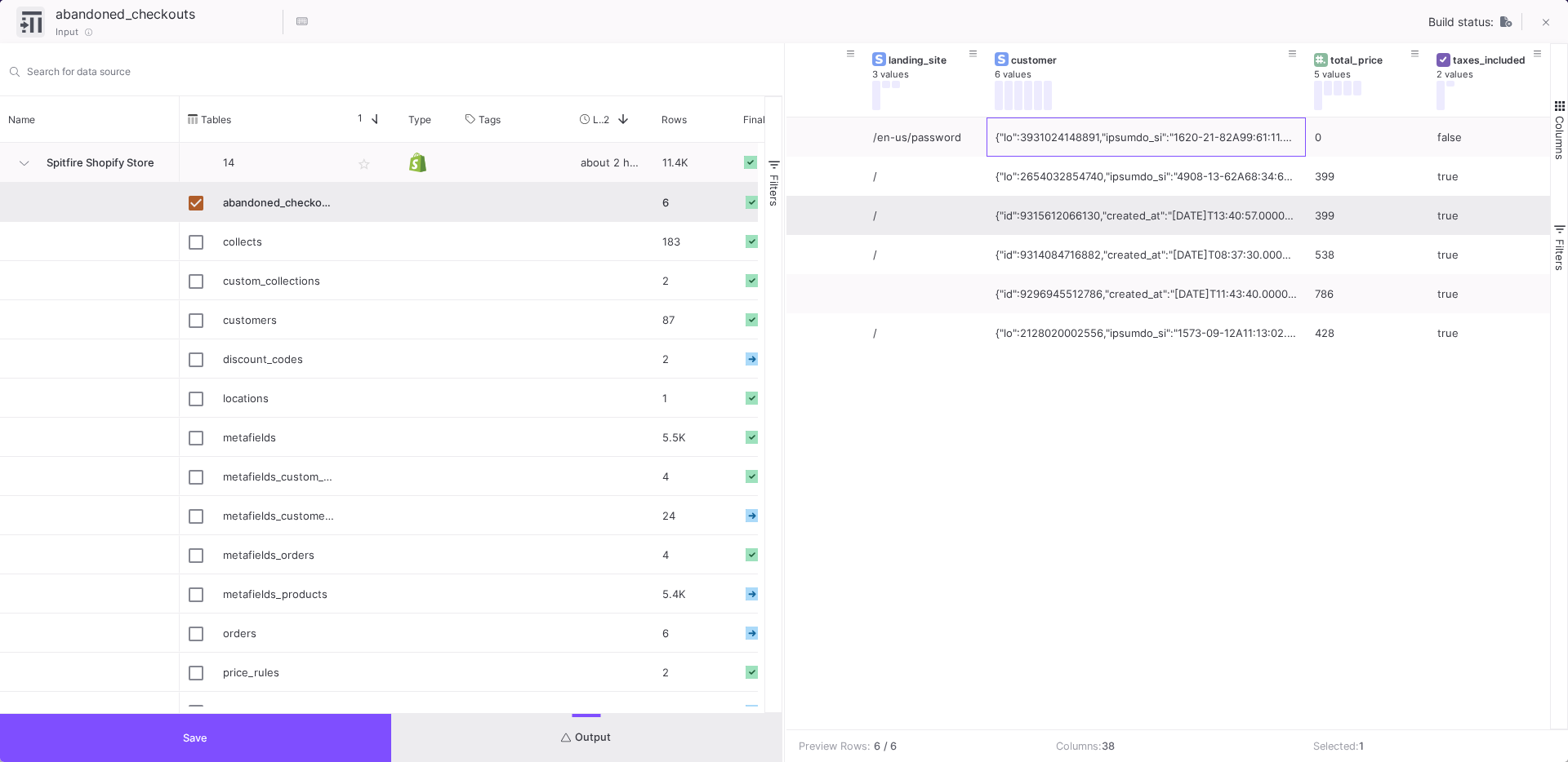
click at [1054, 226] on div "{"id":9315612066130,"created_at":"[DATE]T13:40:57.000000Z","updated_at":"[DATE]…" at bounding box center [1146, 216] width 301 height 39
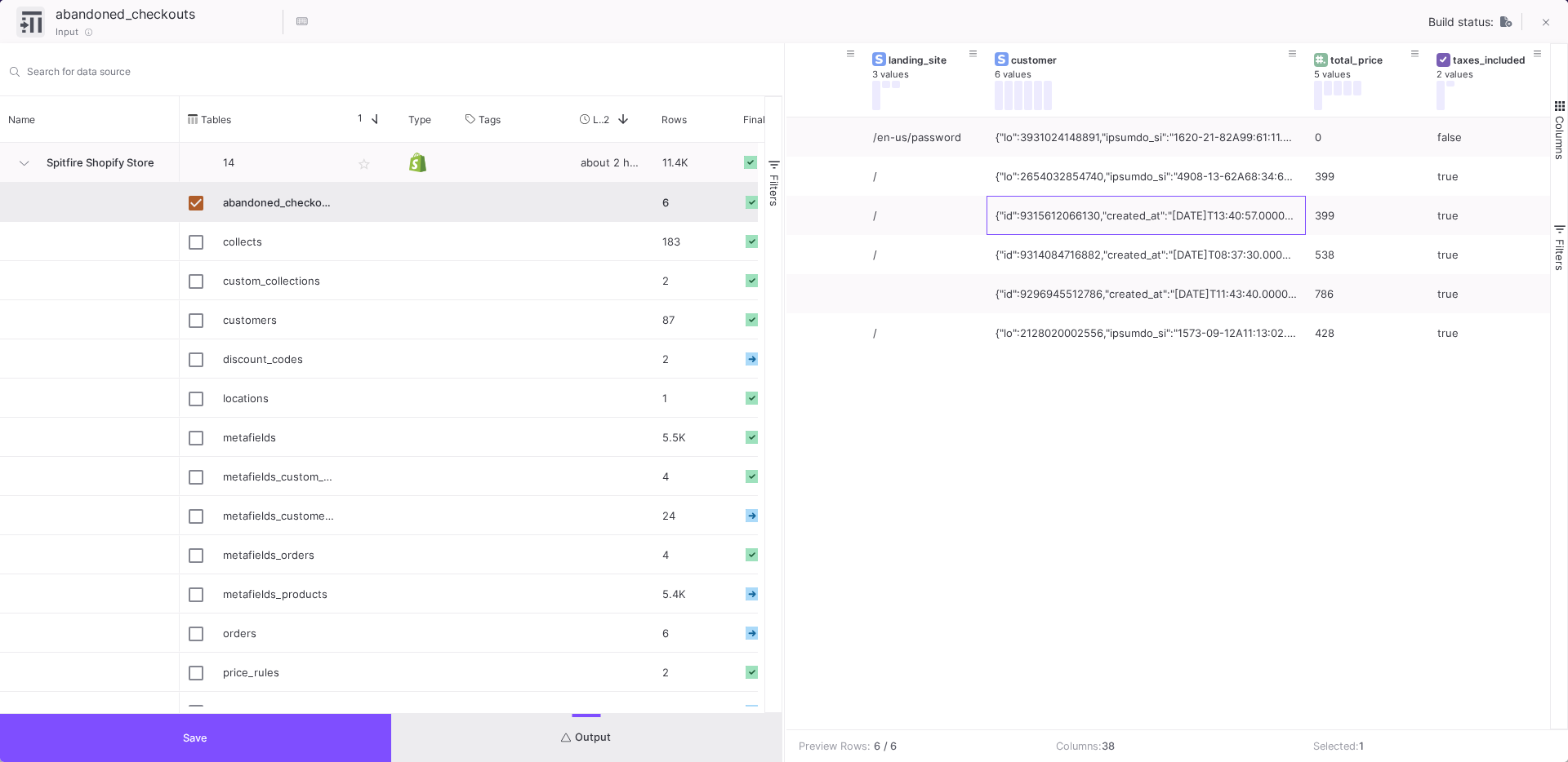
click at [1127, 612] on div "[URL][DOMAIN_NAME] /en-us/password 0 false [URL][DOMAIN_NAME] / 399 true [URL][…" at bounding box center [1169, 423] width 764 height 612
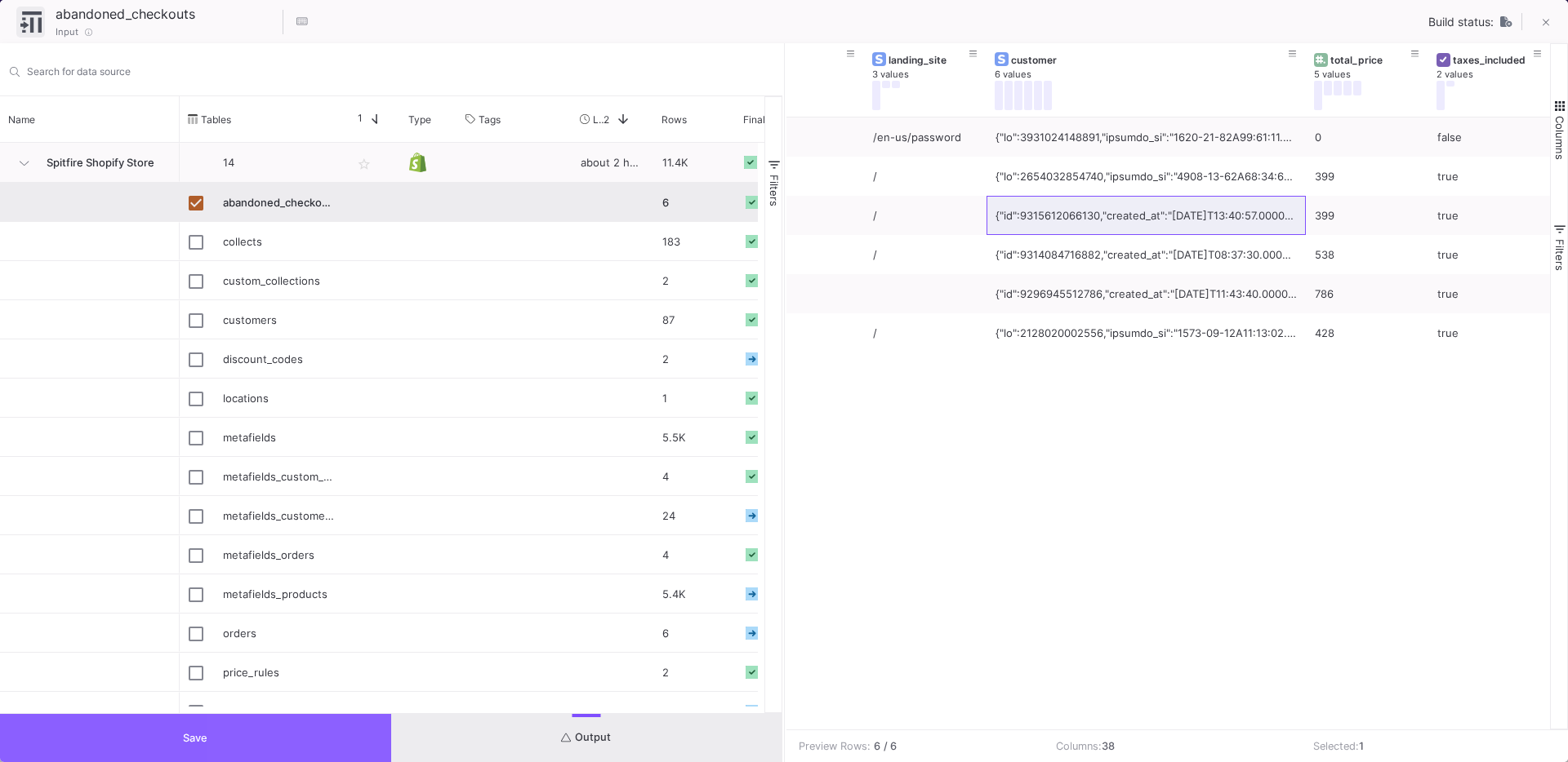
click at [271, 730] on button "Save" at bounding box center [195, 738] width 391 height 48
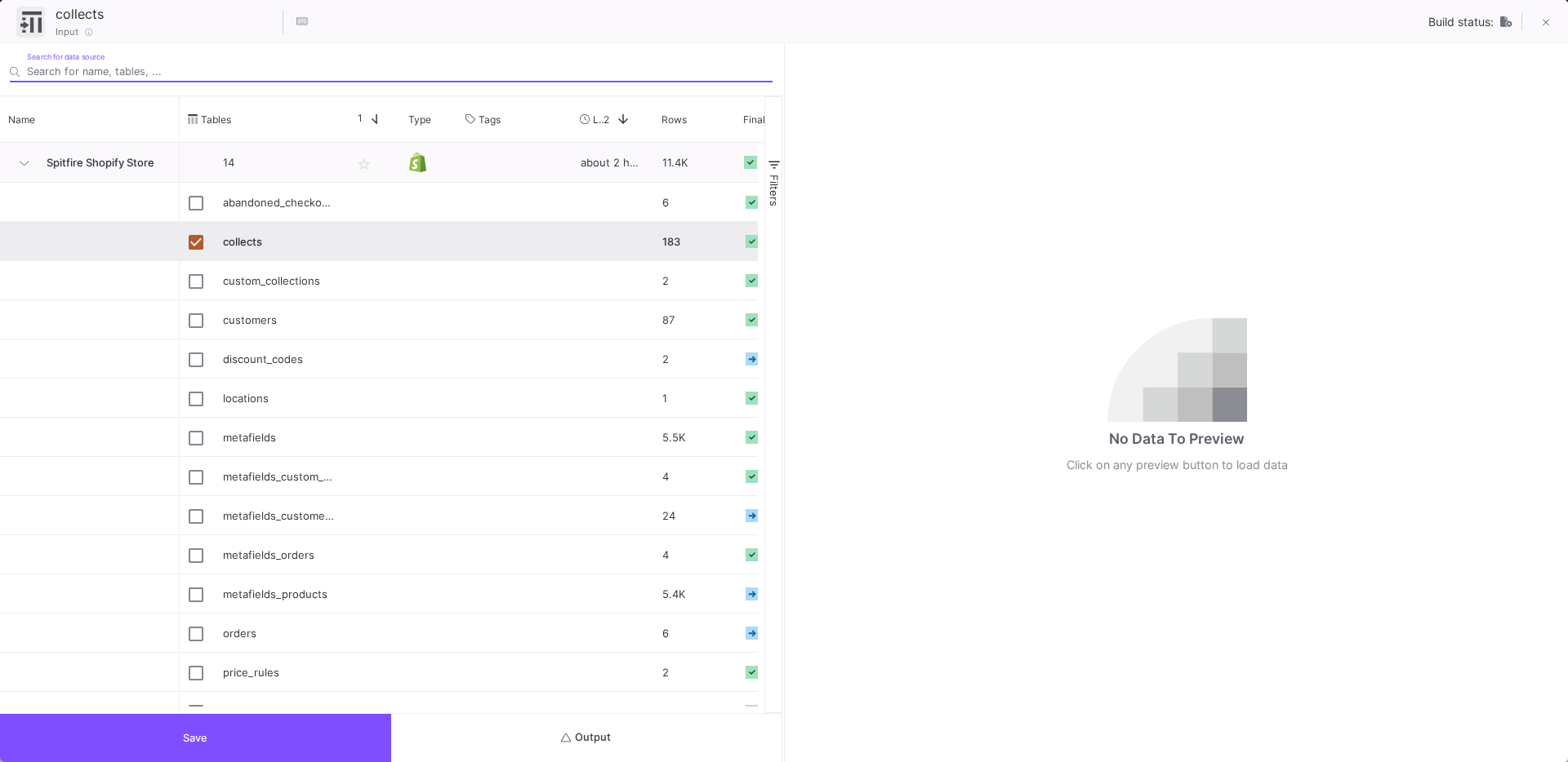
click at [574, 729] on button "Output" at bounding box center [586, 738] width 391 height 48
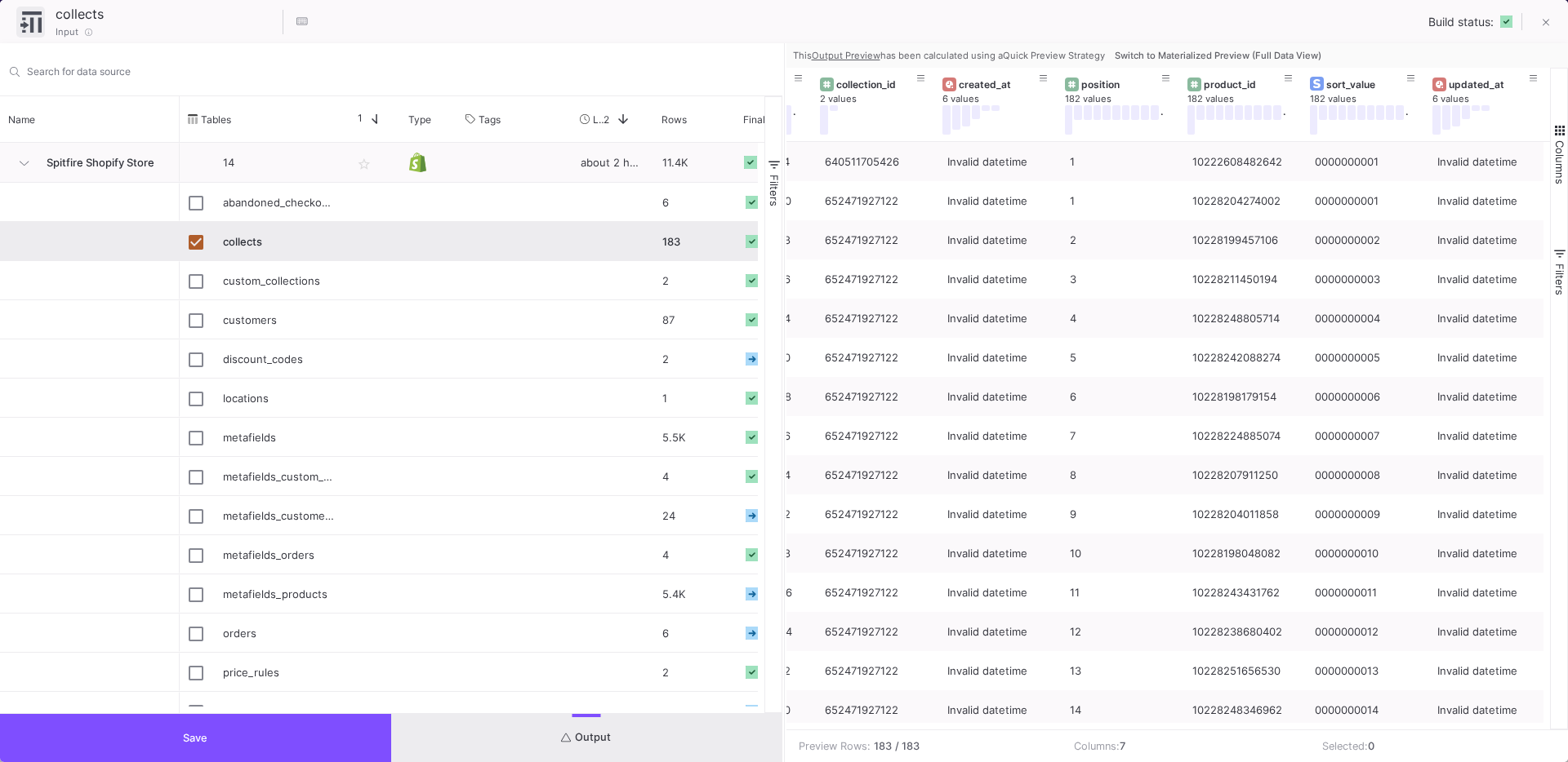
scroll to position [0, 0]
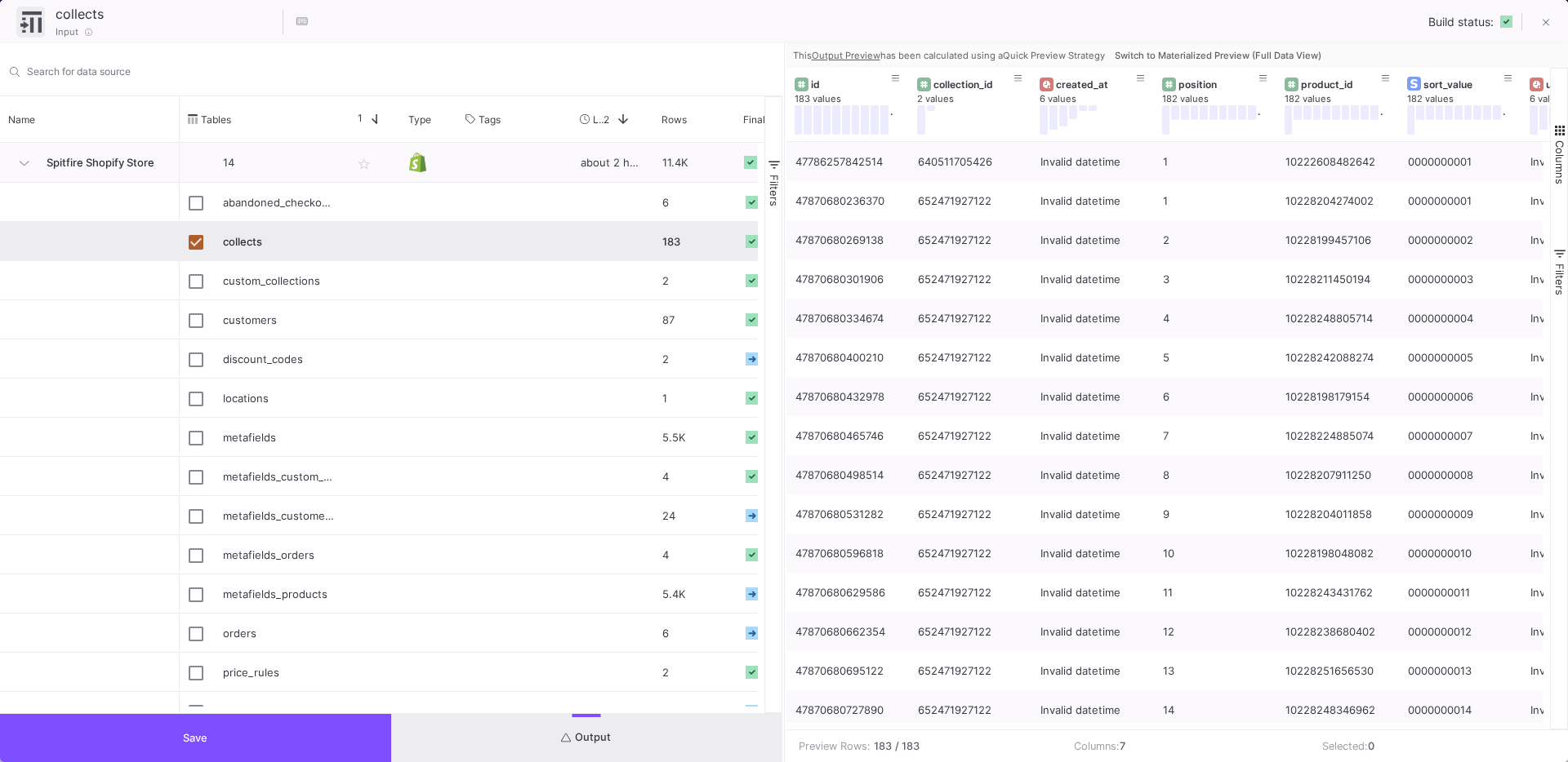
click at [187, 729] on button "Save" at bounding box center [195, 738] width 391 height 48
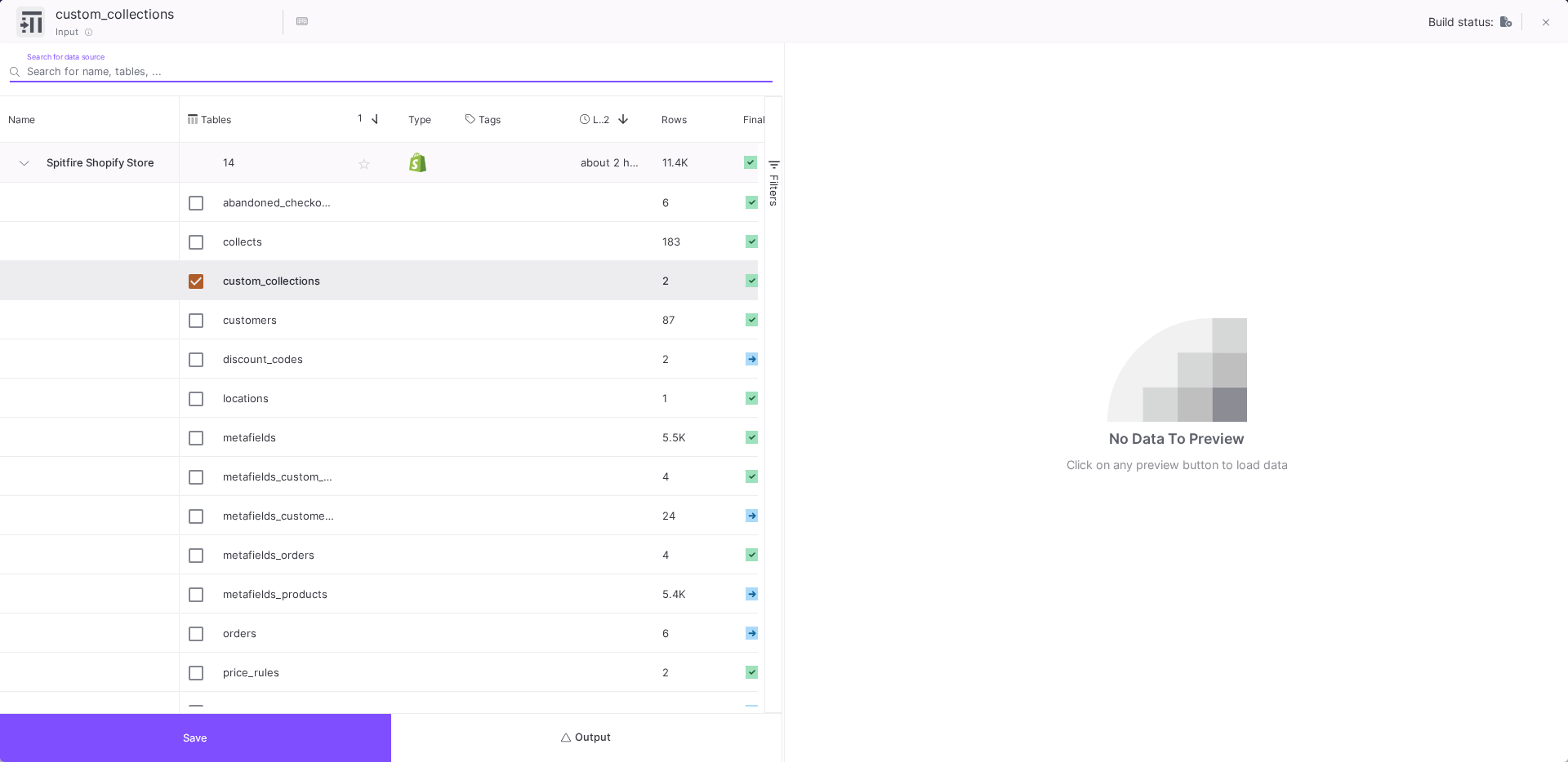
click at [670, 733] on button "Output" at bounding box center [586, 738] width 391 height 48
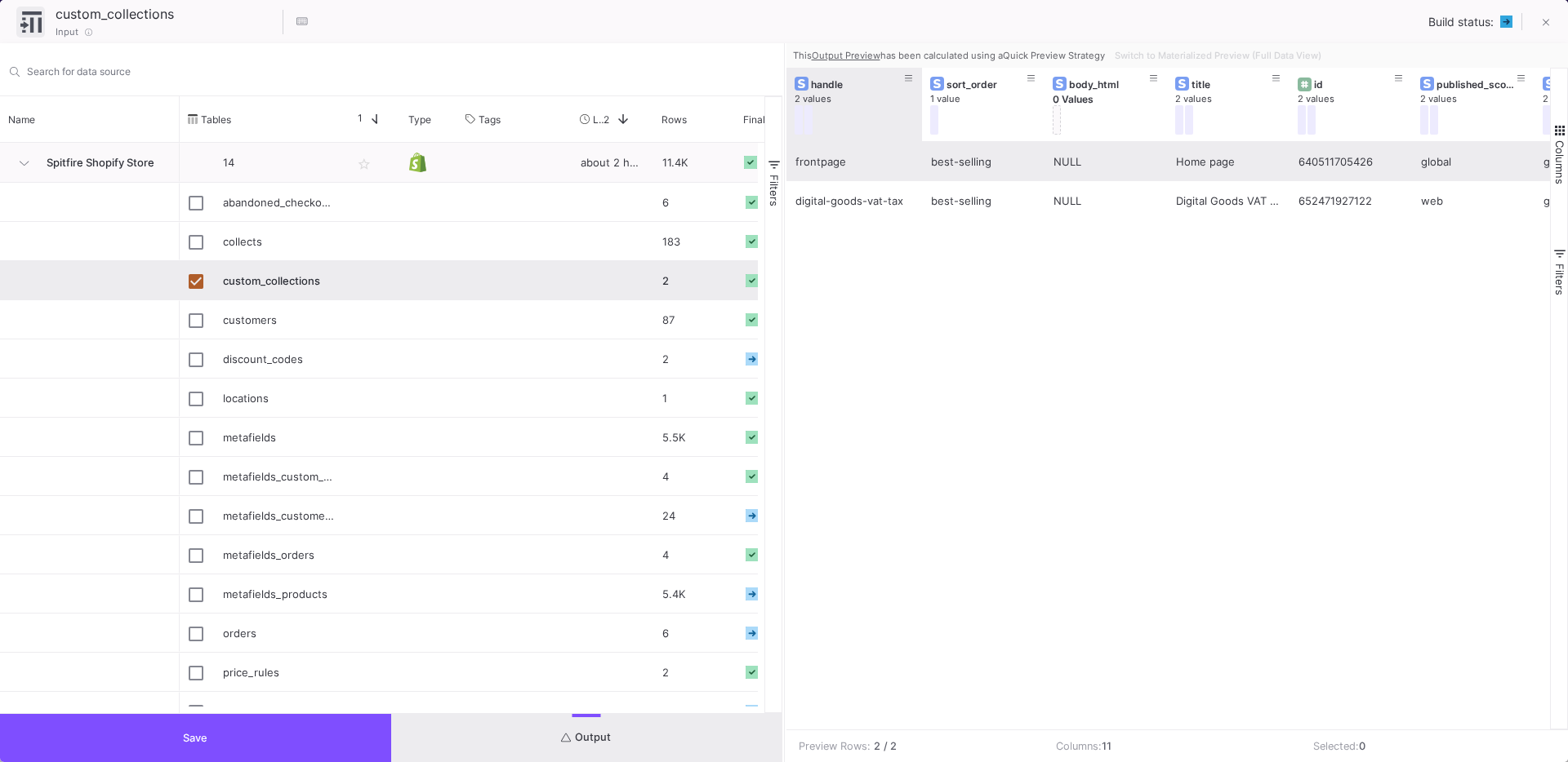
drag, startPoint x: 905, startPoint y: 131, endPoint x: 918, endPoint y: 142, distance: 17.0
click at [918, 142] on div "handle 2 values sort_order 1 value body_html 0 Values title 2 values id 2 value…" at bounding box center [1169, 398] width 764 height 662
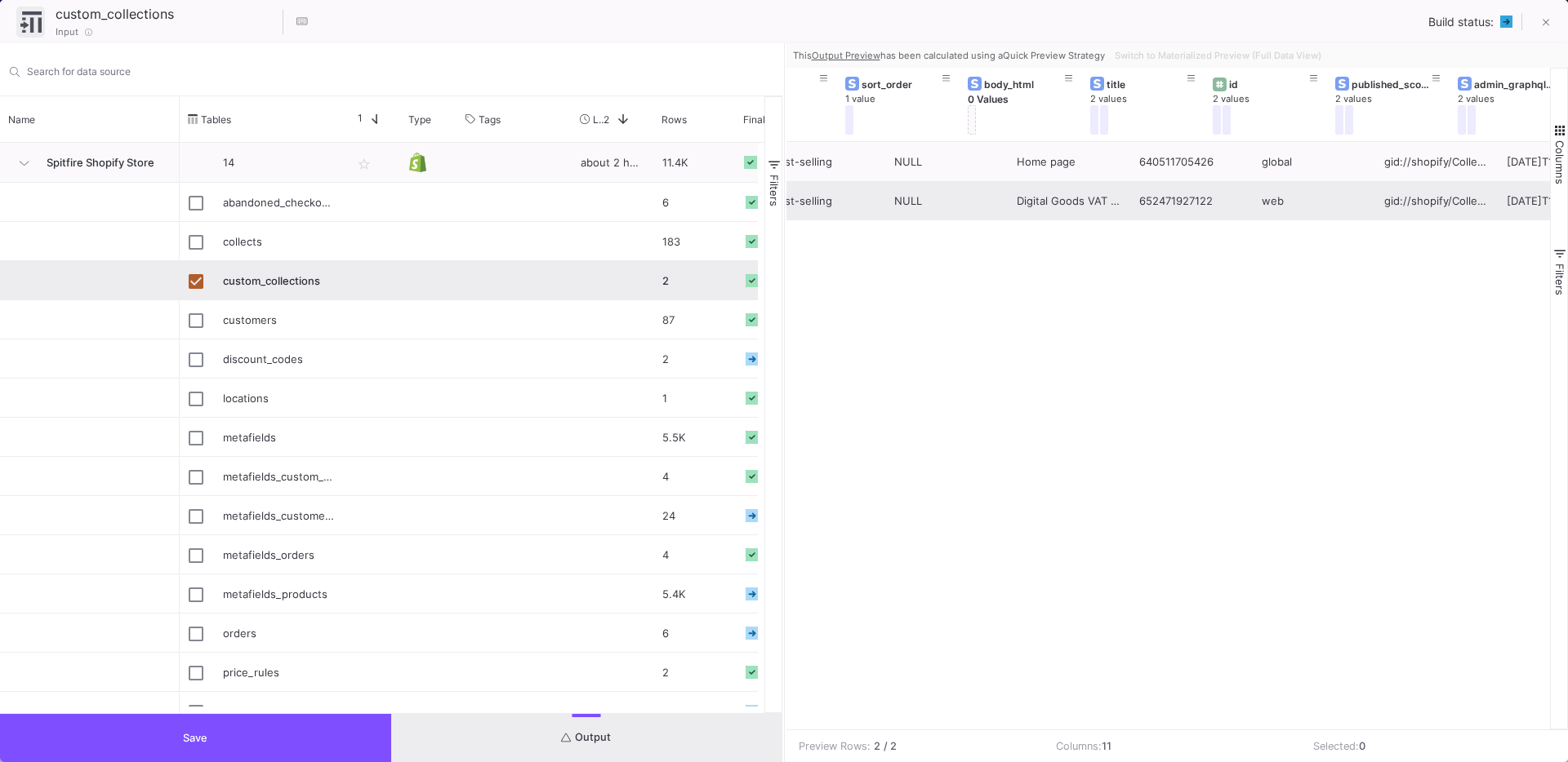
scroll to position [0, 273]
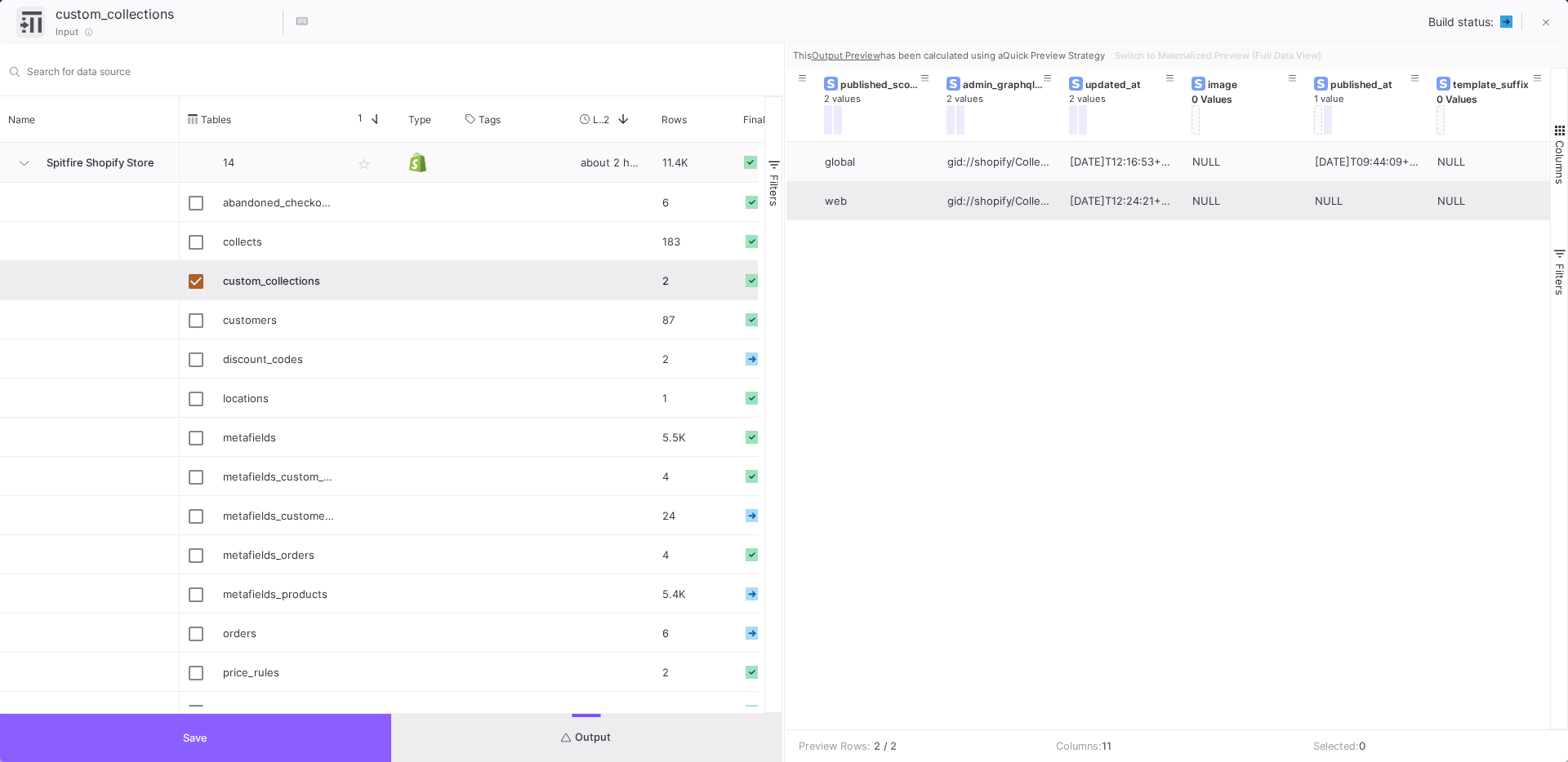
click at [234, 749] on button "Save" at bounding box center [195, 738] width 391 height 48
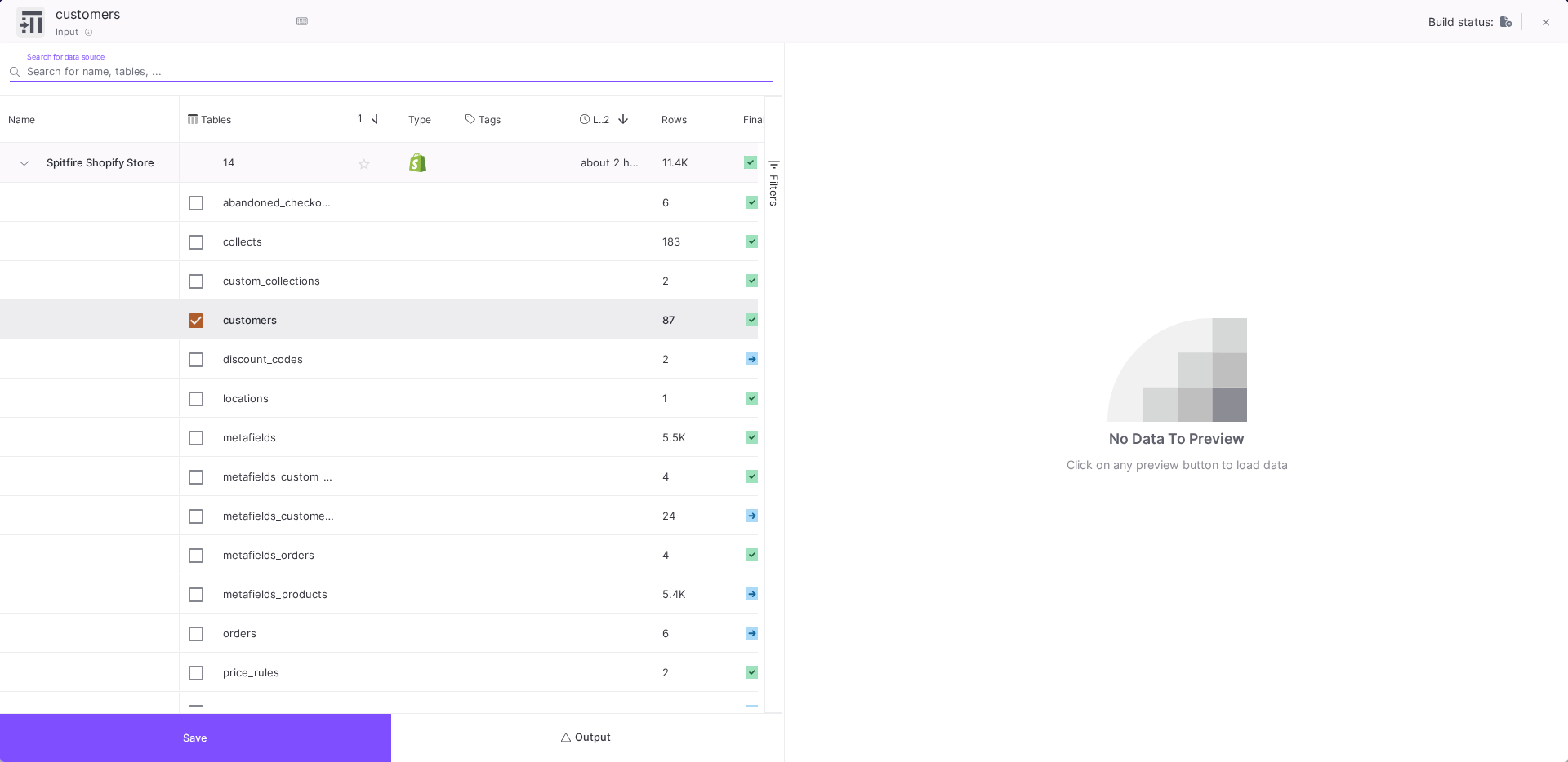
click at [546, 728] on button "Output" at bounding box center [586, 738] width 391 height 48
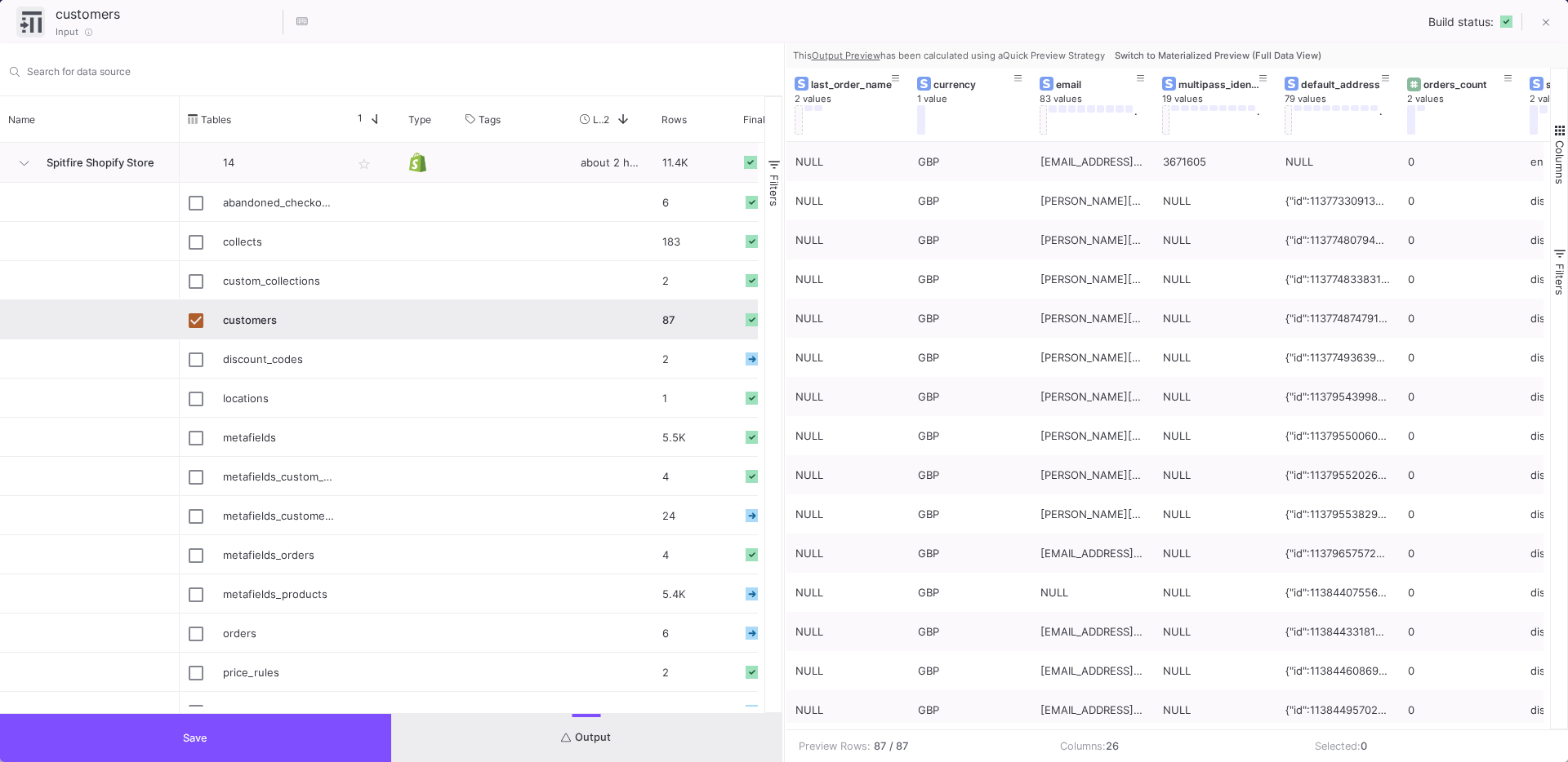
click at [1175, 60] on span "Switch to Materialized Preview (Full Data View)" at bounding box center [1218, 56] width 206 height 12
click at [1175, 77] on div at bounding box center [1169, 84] width 14 height 14
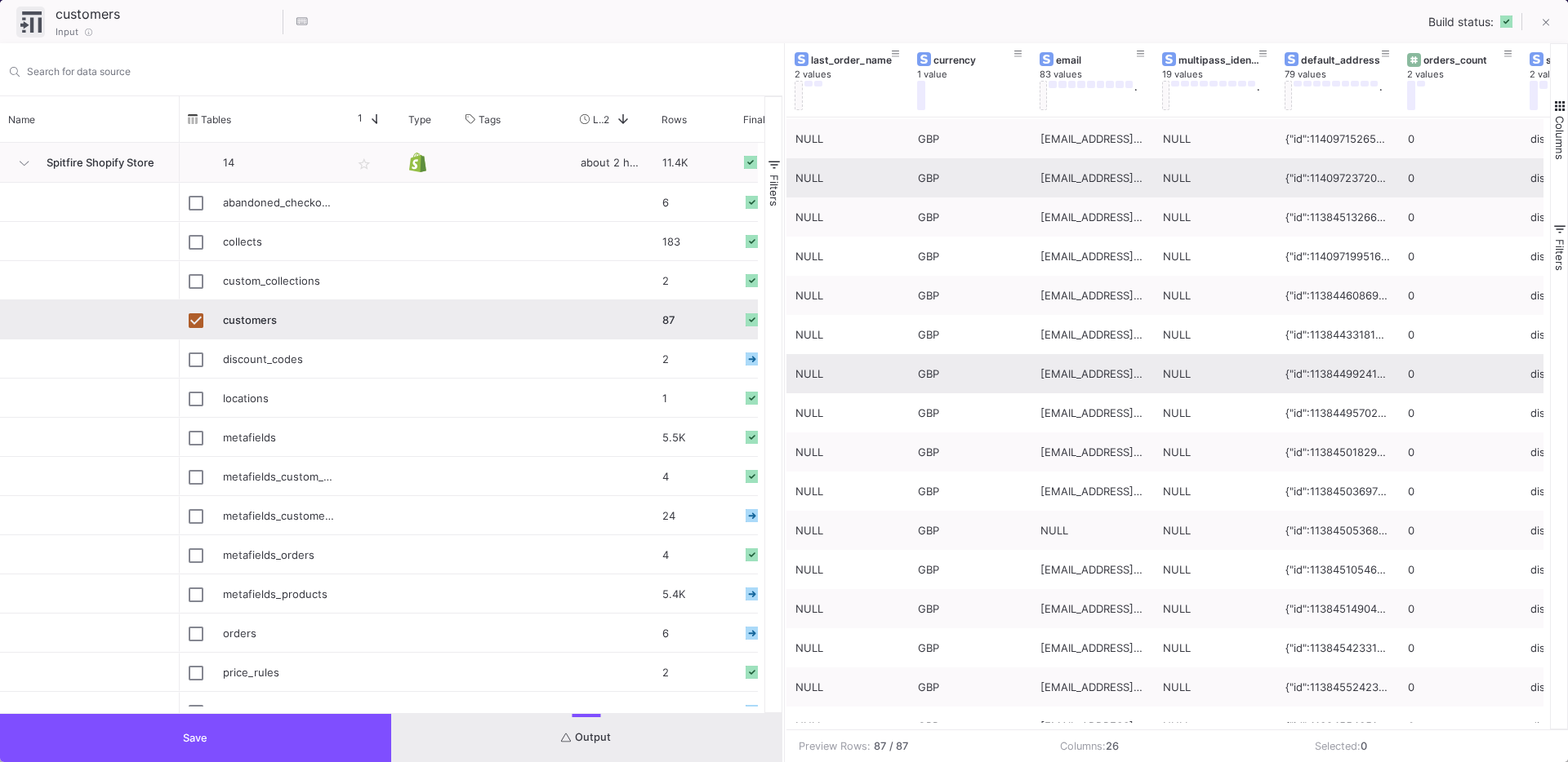
scroll to position [259, 0]
